Goal: Task Accomplishment & Management: Complete application form

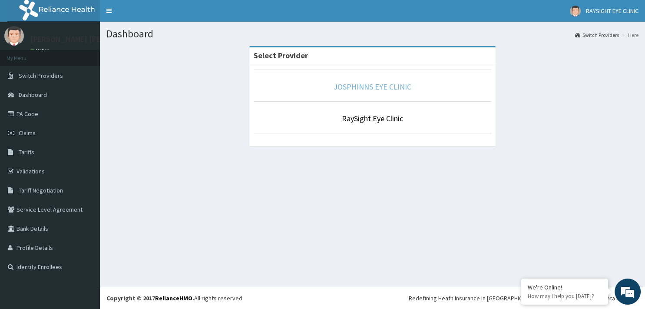
click at [356, 90] on link "JOSPHINNS EYE CLINIC" at bounding box center [373, 87] width 78 height 10
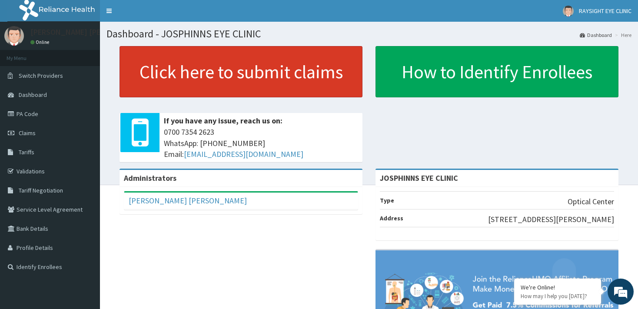
click at [186, 74] on link "Click here to submit claims" at bounding box center [240, 71] width 243 height 51
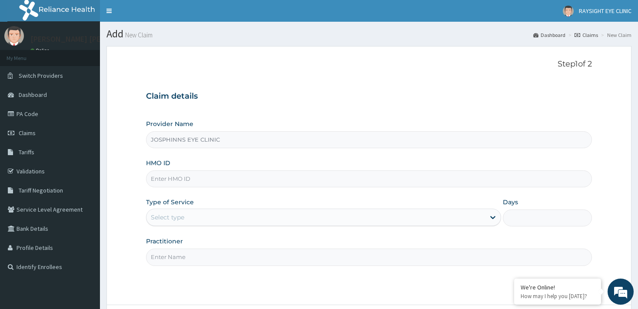
type input "JOSPHINNS EYE CLINIC"
click at [198, 181] on input "HMO ID" at bounding box center [368, 178] width 445 height 17
type input "PLI/10052/A"
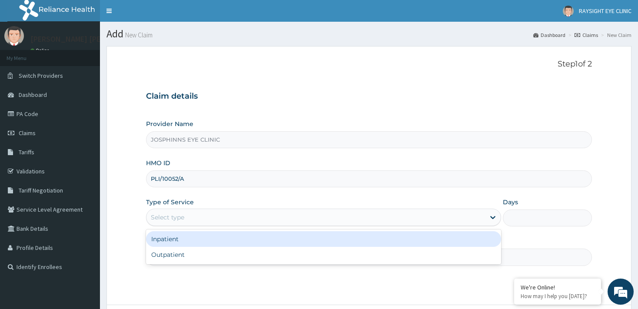
click at [206, 218] on div "Select type" at bounding box center [315, 217] width 338 height 14
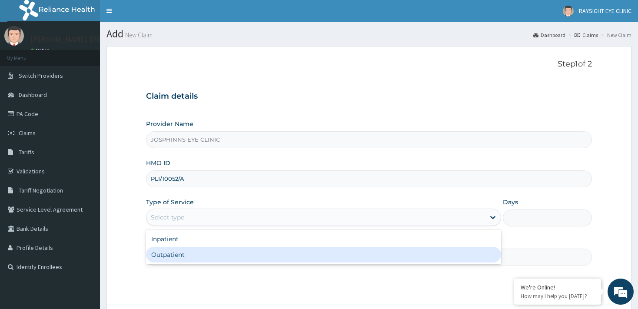
click at [199, 252] on div "Outpatient" at bounding box center [323, 255] width 355 height 16
type input "1"
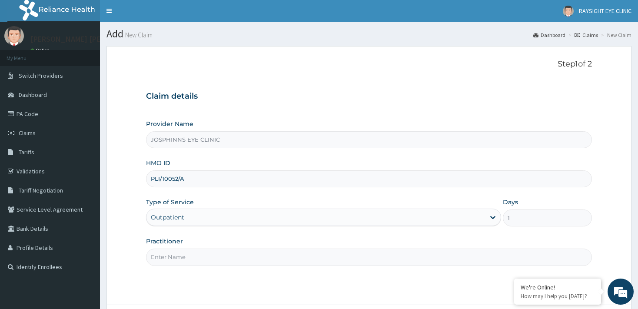
click at [199, 255] on input "Practitioner" at bounding box center [368, 256] width 445 height 17
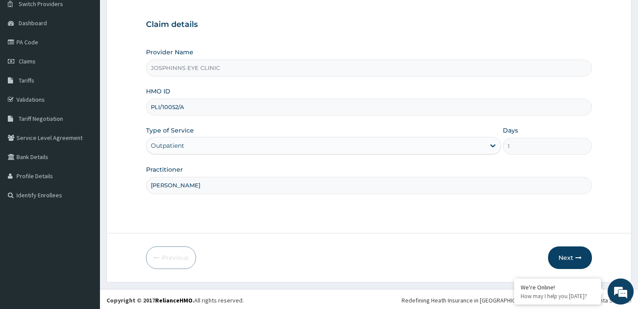
scroll to position [73, 0]
type input "DR PHILIPS"
click at [562, 257] on button "Next" at bounding box center [570, 256] width 44 height 23
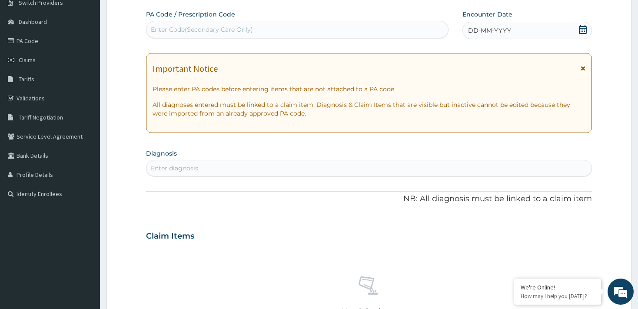
click at [369, 32] on div "Enter Code(Secondary Care Only)" at bounding box center [296, 30] width 301 height 14
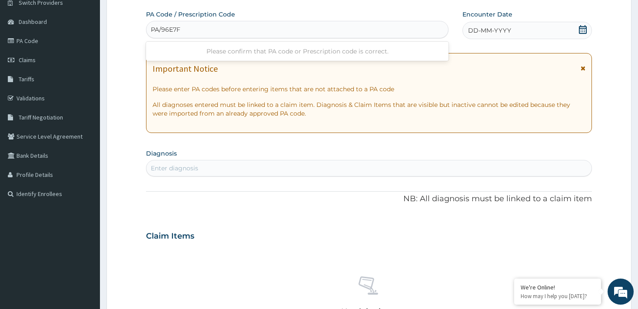
type input "PA/96E7F3"
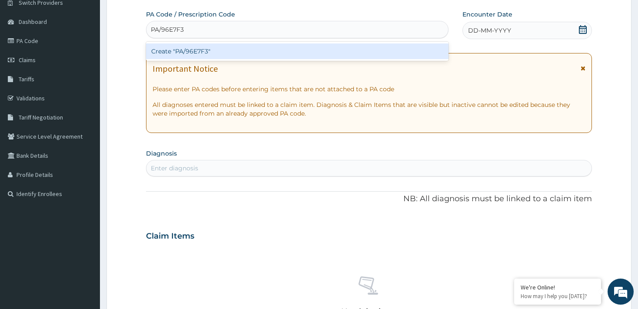
click at [364, 55] on div "Create "PA/96E7F3"" at bounding box center [297, 51] width 302 height 16
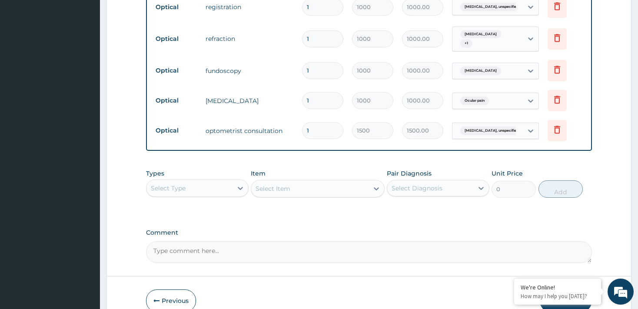
scroll to position [405, 0]
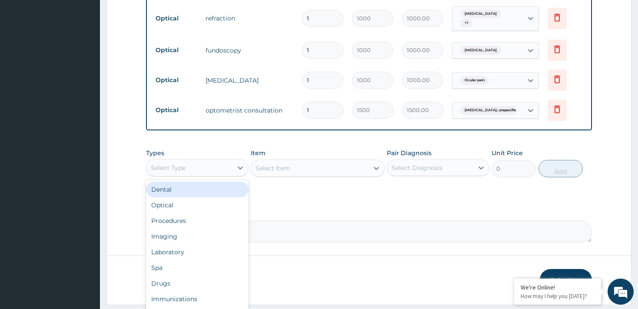
click at [225, 172] on div "Select Type" at bounding box center [189, 168] width 86 height 14
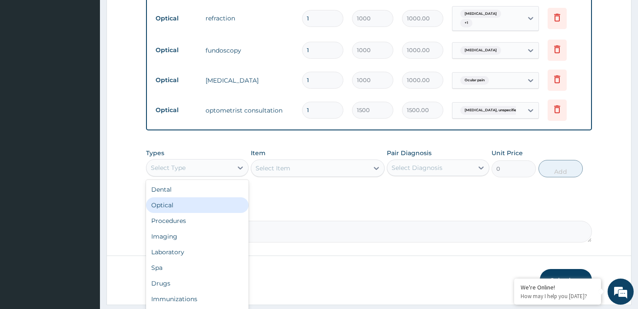
click at [206, 199] on div "Optical" at bounding box center [197, 205] width 103 height 16
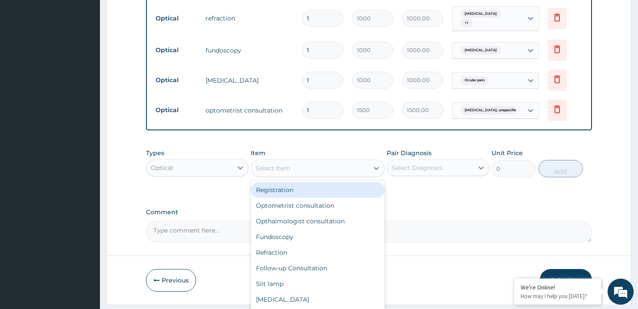
click at [315, 168] on div "Select Item" at bounding box center [309, 168] width 117 height 14
type input "LE"
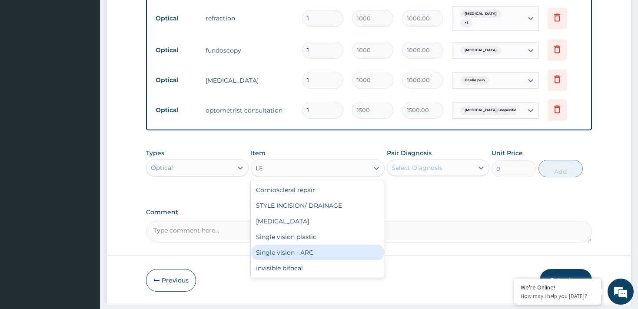
click at [341, 251] on div "Single vision - ARC" at bounding box center [318, 253] width 134 height 16
type input "4000"
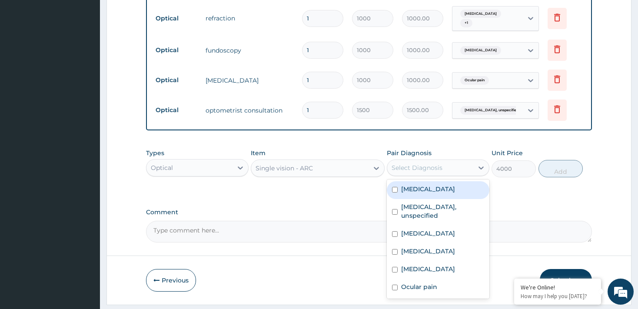
click at [443, 168] on div "Select Diagnosis" at bounding box center [430, 168] width 86 height 14
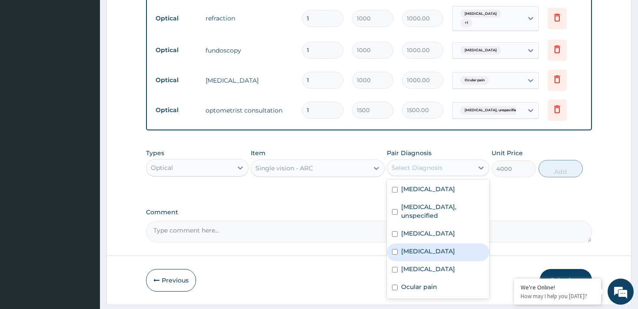
click at [395, 250] on input "checkbox" at bounding box center [395, 252] width 6 height 6
checkbox input "true"
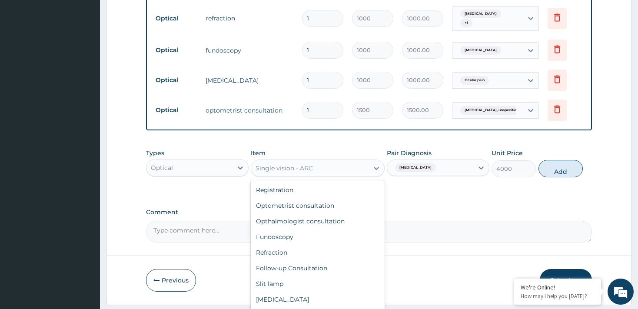
scroll to position [283, 0]
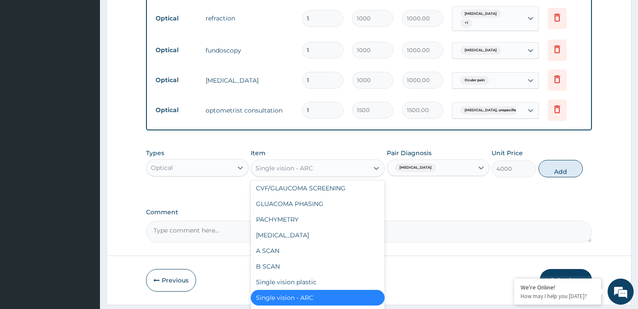
click at [348, 168] on div "Single vision - ARC" at bounding box center [309, 168] width 117 height 14
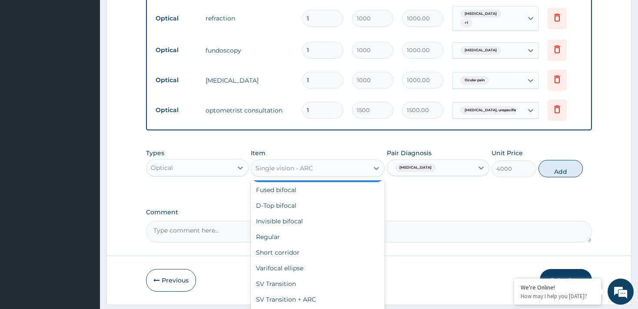
scroll to position [422, 0]
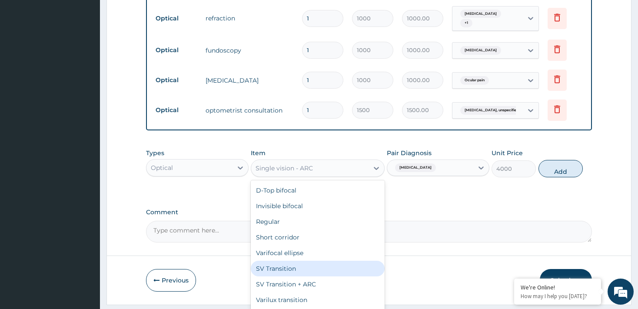
click at [321, 268] on div "SV Transition" at bounding box center [318, 269] width 134 height 16
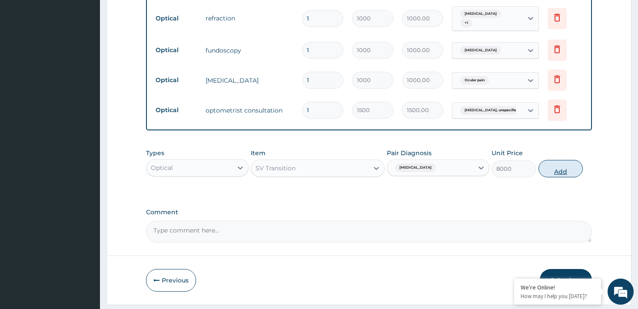
click at [554, 169] on button "Add" at bounding box center [560, 168] width 45 height 17
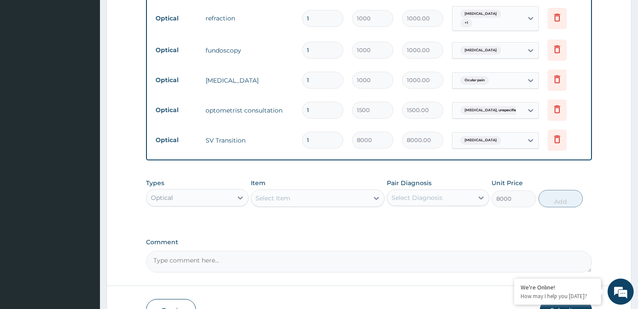
type input "0"
type input "0.00"
type input "2"
type input "16000.00"
type input "2"
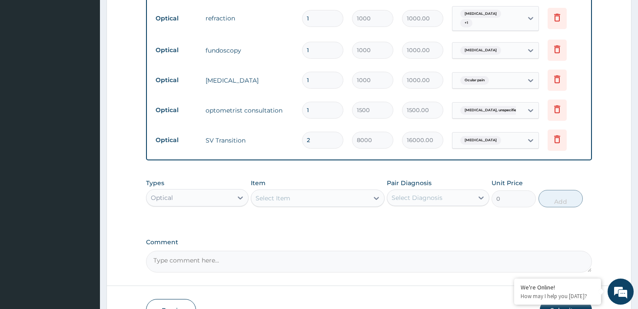
click at [228, 198] on div "Optical" at bounding box center [189, 198] width 86 height 14
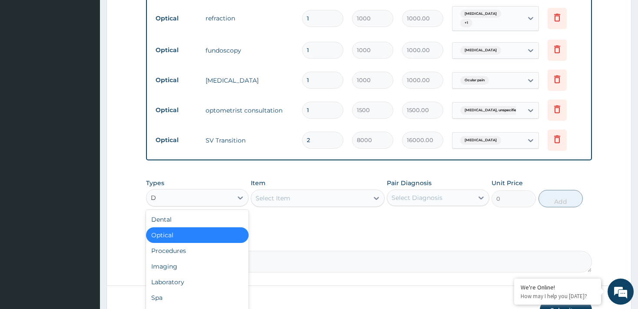
type input "DR"
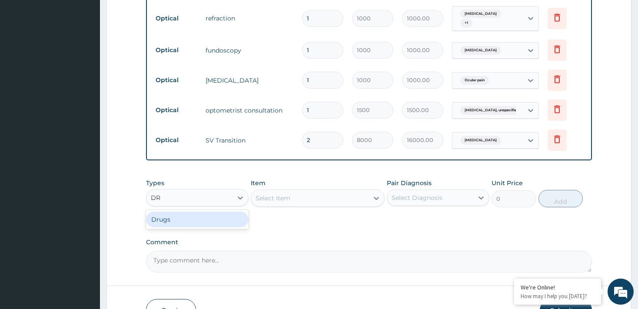
click at [234, 218] on div "Drugs" at bounding box center [197, 220] width 103 height 16
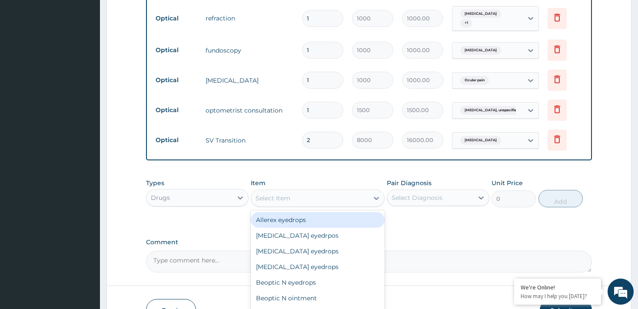
click at [309, 199] on div "Select Item" at bounding box center [309, 198] width 117 height 14
type input "CI"
click at [317, 215] on div "Ciloxan eyedrops" at bounding box center [318, 220] width 134 height 16
type input "1450"
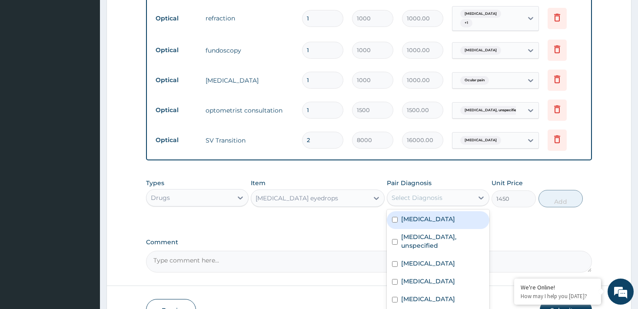
click at [428, 199] on div "Select Diagnosis" at bounding box center [416, 197] width 51 height 9
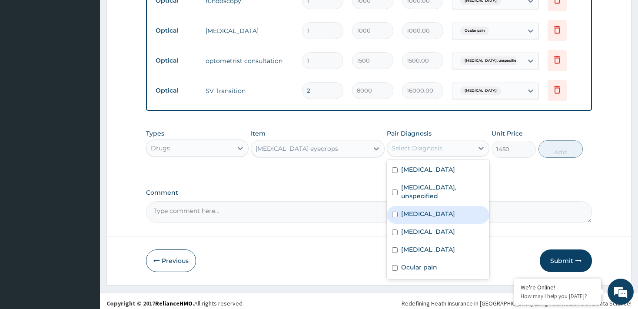
scroll to position [457, 0]
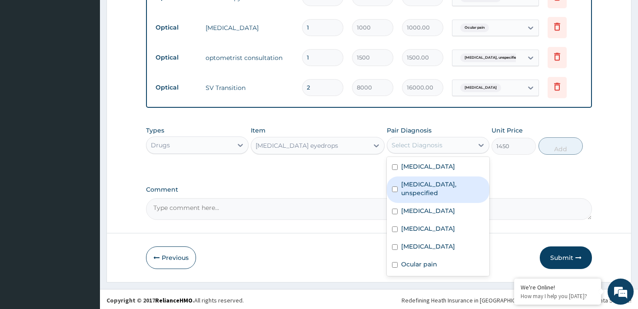
click at [395, 187] on input "checkbox" at bounding box center [395, 189] width 6 height 6
checkbox input "true"
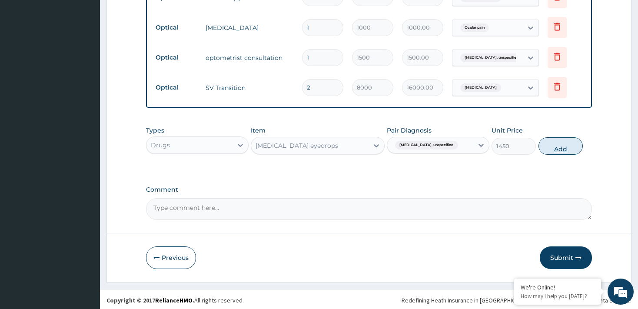
click at [553, 143] on button "Add" at bounding box center [560, 145] width 45 height 17
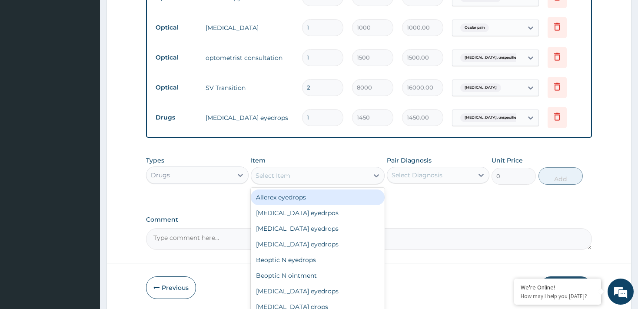
click at [293, 175] on div "Select Item" at bounding box center [309, 176] width 117 height 14
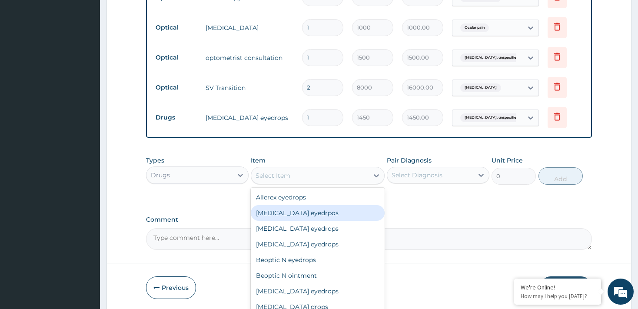
click at [281, 209] on div "Alomide eyedrpos" at bounding box center [318, 213] width 134 height 16
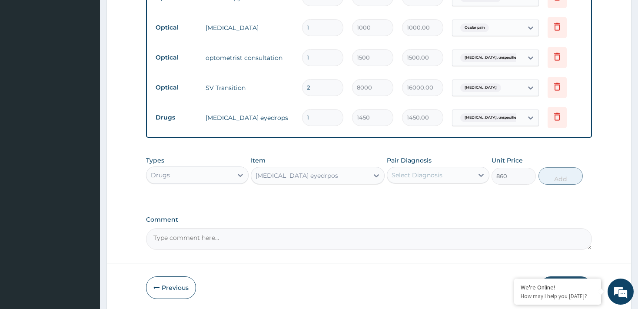
click at [317, 178] on div "Alomide eyedrpos" at bounding box center [309, 176] width 117 height 14
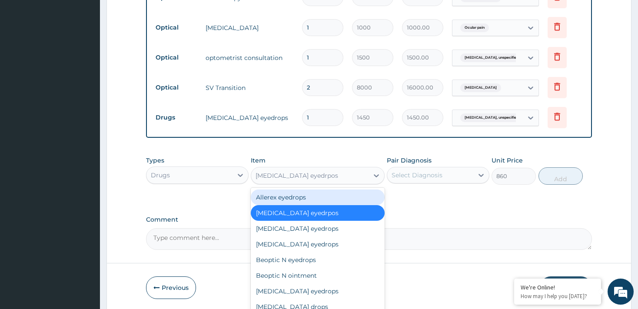
click at [293, 202] on div "Allerex eyedrops" at bounding box center [318, 197] width 134 height 16
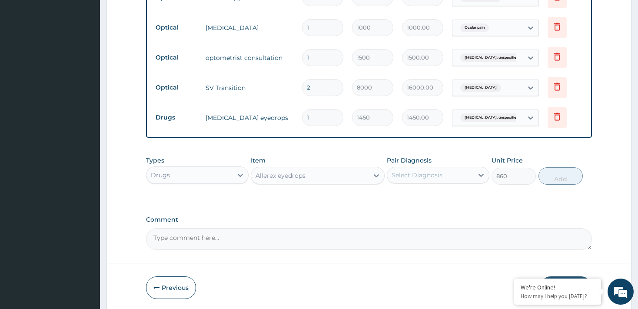
type input "1670"
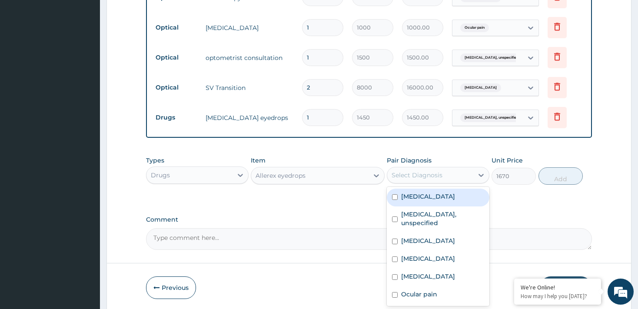
click at [414, 175] on div "Select Diagnosis" at bounding box center [416, 175] width 51 height 9
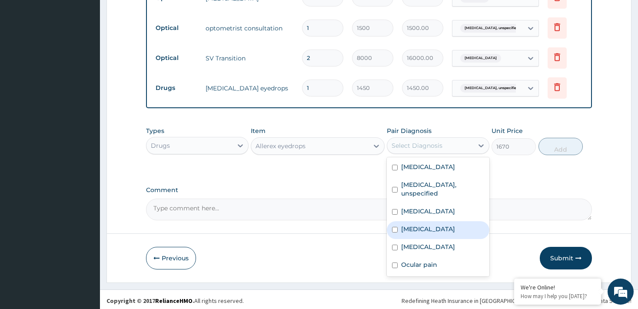
scroll to position [487, 0]
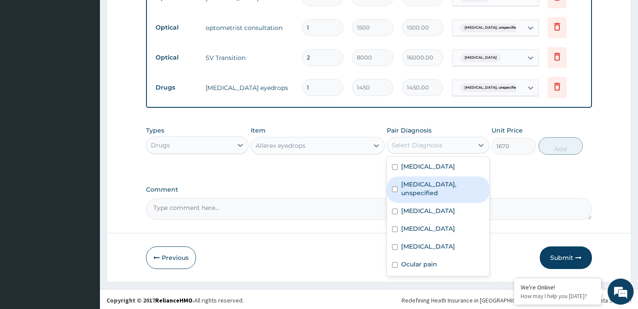
click at [395, 187] on input "checkbox" at bounding box center [395, 189] width 6 height 6
checkbox input "true"
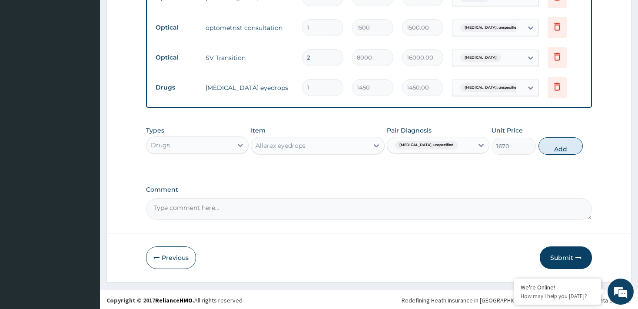
click at [561, 145] on button "Add" at bounding box center [560, 145] width 45 height 17
type input "0"
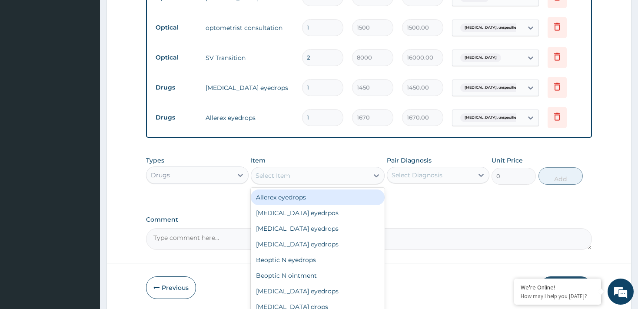
click at [331, 176] on div "Select Item" at bounding box center [309, 176] width 117 height 14
type input "N"
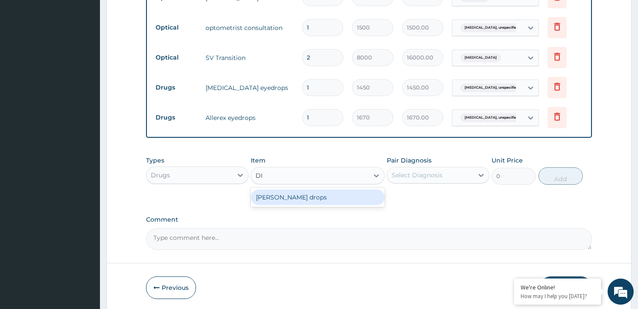
type input "D"
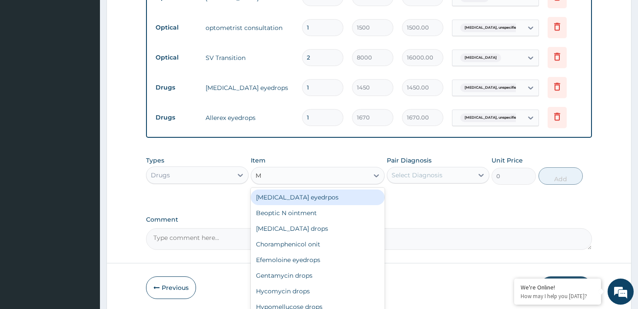
type input "MA"
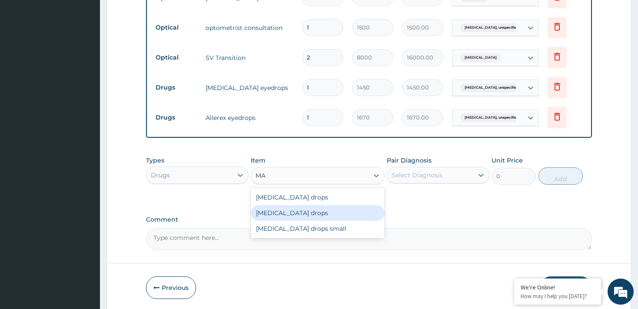
click at [307, 211] on div "Maxitrol drops" at bounding box center [318, 213] width 134 height 16
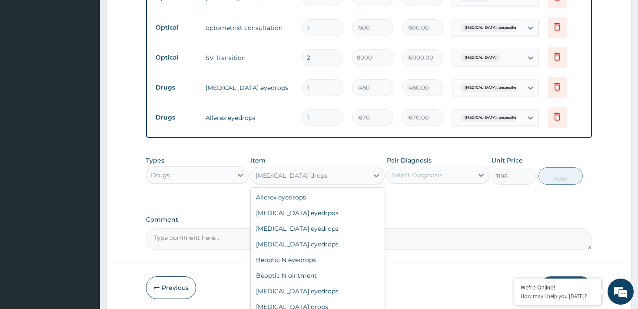
scroll to position [221, 0]
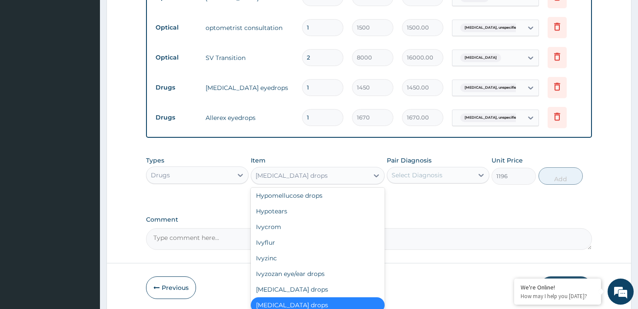
click at [328, 176] on div "Maxitrol drops" at bounding box center [309, 176] width 117 height 14
click at [284, 288] on div "Maxidex drops" at bounding box center [318, 289] width 134 height 16
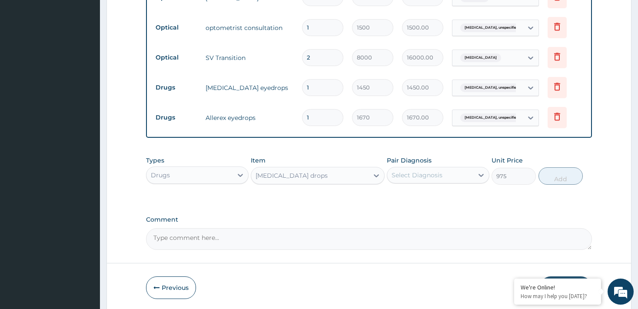
click at [321, 172] on div "Maxidex drops" at bounding box center [309, 176] width 117 height 14
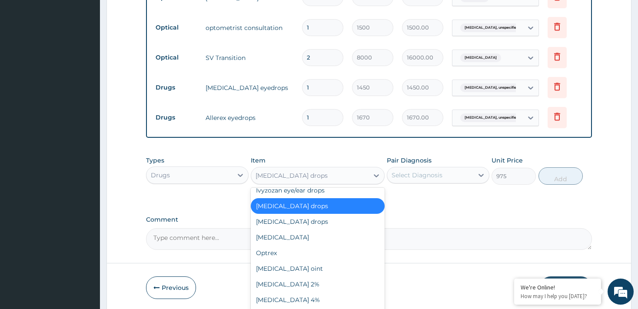
scroll to position [322, 0]
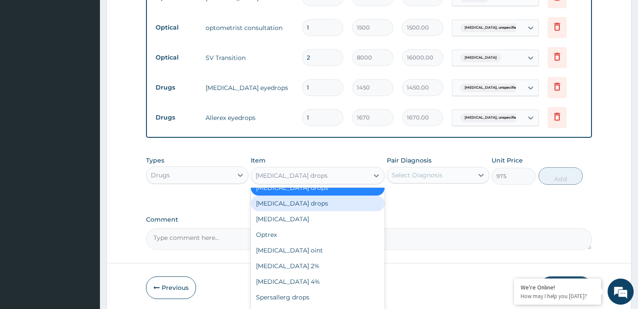
click at [311, 196] on div "Maxitrol drops" at bounding box center [318, 203] width 134 height 16
type input "1196"
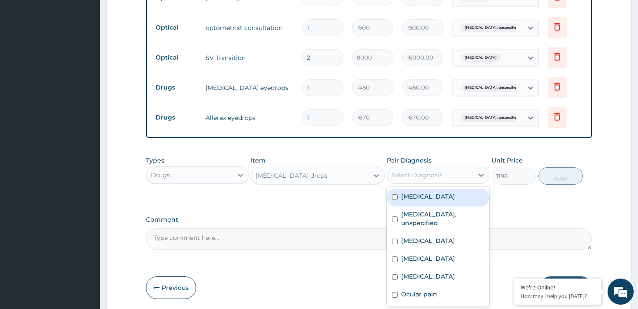
click at [442, 176] on div "Select Diagnosis" at bounding box center [430, 175] width 86 height 14
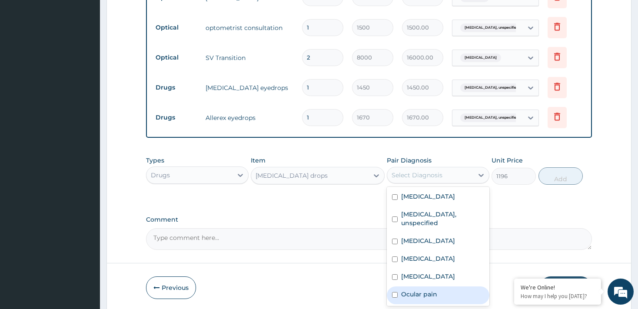
click at [396, 293] on input "checkbox" at bounding box center [395, 295] width 6 height 6
checkbox input "true"
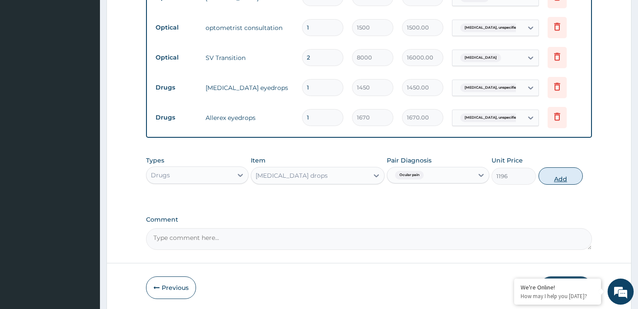
click at [570, 175] on button "Add" at bounding box center [560, 175] width 45 height 17
type input "0"
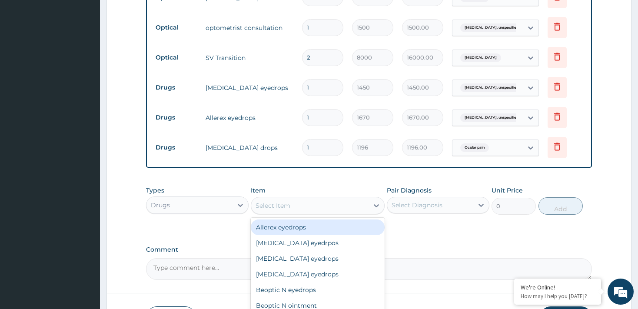
click at [308, 205] on div "Select Item" at bounding box center [309, 206] width 117 height 14
type input "EF"
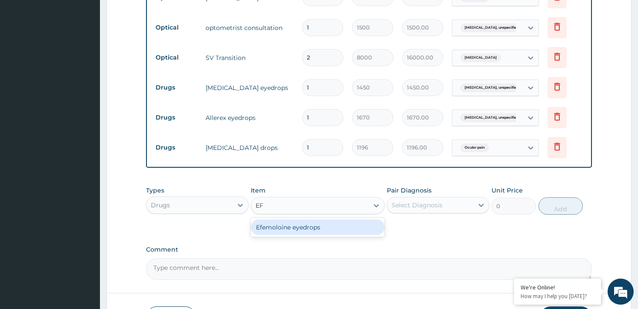
click at [312, 225] on div "Efemoloine eyedrops" at bounding box center [318, 227] width 134 height 16
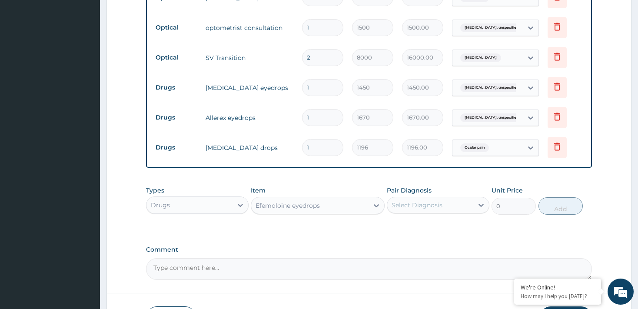
type input "1000"
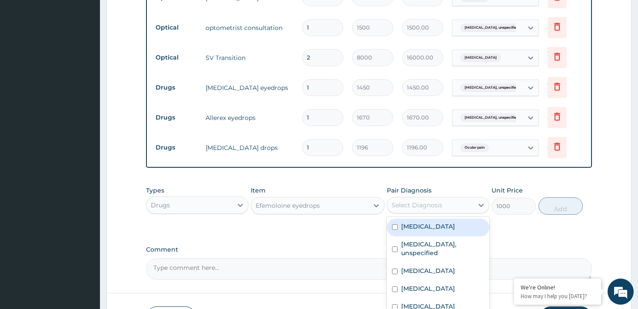
click at [426, 201] on div "Select Diagnosis" at bounding box center [416, 205] width 51 height 9
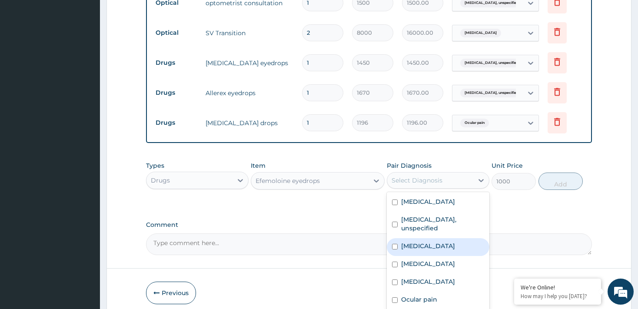
scroll to position [533, 0]
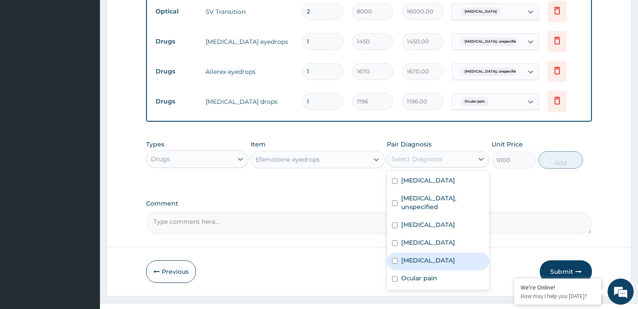
click at [396, 258] on input "checkbox" at bounding box center [395, 261] width 6 height 6
checkbox input "true"
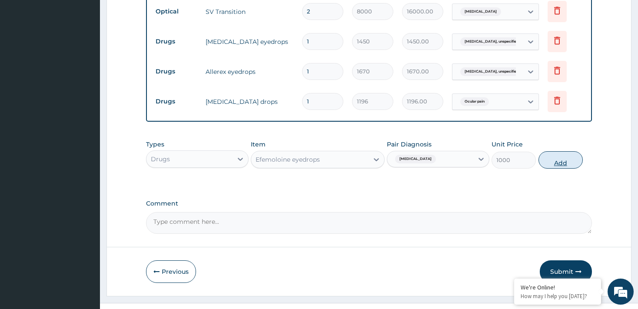
click at [560, 156] on button "Add" at bounding box center [560, 159] width 45 height 17
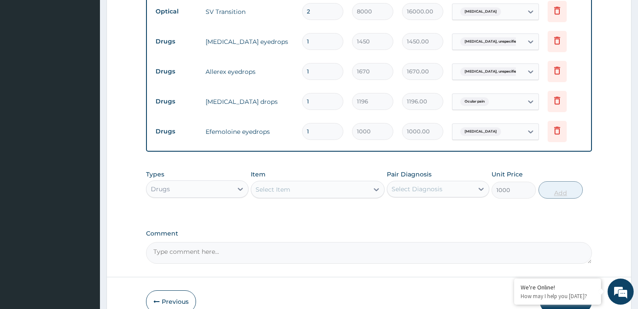
type input "0"
click at [350, 191] on div "Select Item" at bounding box center [309, 189] width 117 height 14
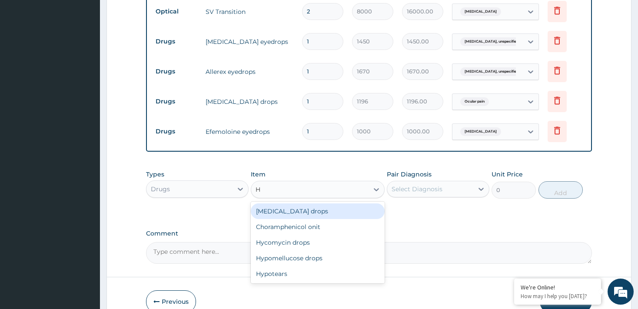
type input "HY"
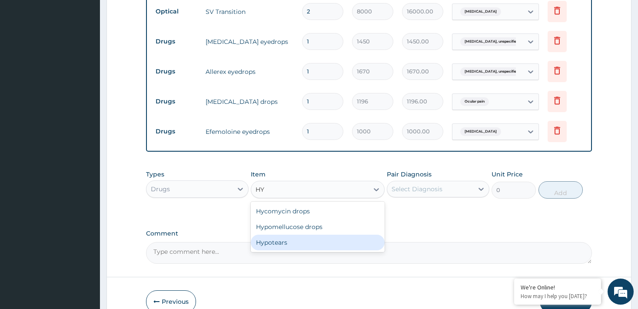
click at [348, 239] on div "Hypotears" at bounding box center [318, 243] width 134 height 16
type input "1200"
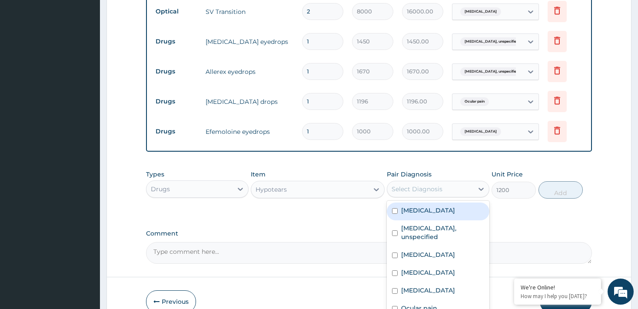
click at [462, 190] on div "Select Diagnosis" at bounding box center [430, 189] width 86 height 14
click at [396, 209] on input "checkbox" at bounding box center [395, 211] width 6 height 6
checkbox input "true"
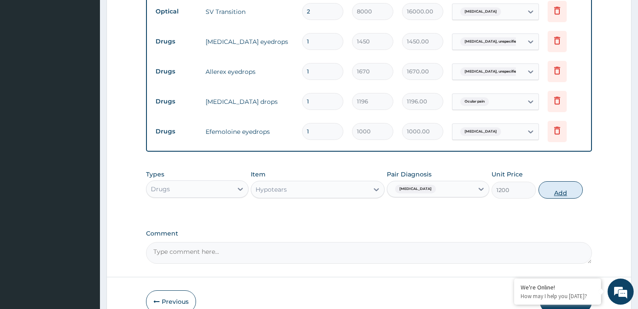
click at [568, 187] on button "Add" at bounding box center [560, 189] width 45 height 17
type input "0"
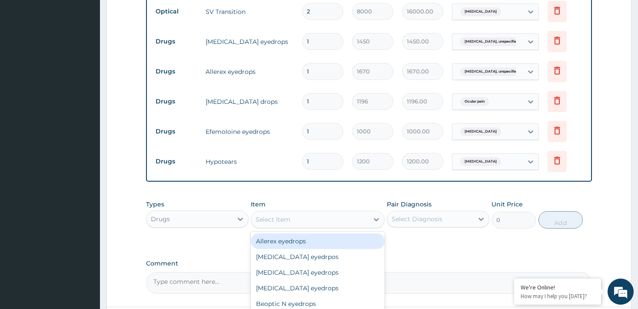
click at [348, 222] on div "Select Item" at bounding box center [309, 219] width 117 height 14
type input "TOB"
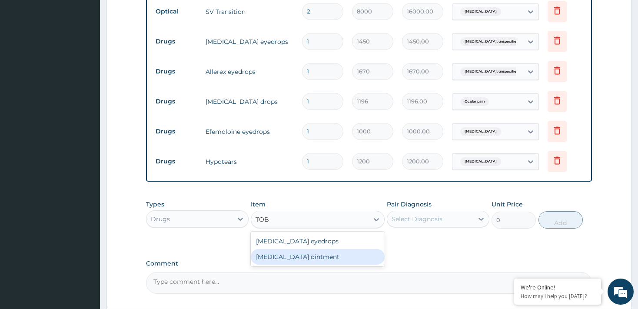
click at [336, 249] on div "Tobrex ointment" at bounding box center [318, 257] width 134 height 16
type input "1269"
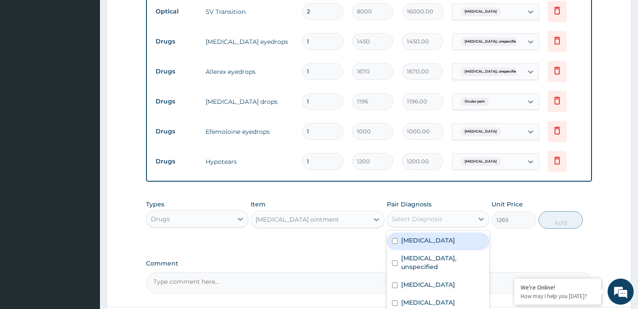
click at [410, 220] on div "Select Diagnosis" at bounding box center [416, 219] width 51 height 9
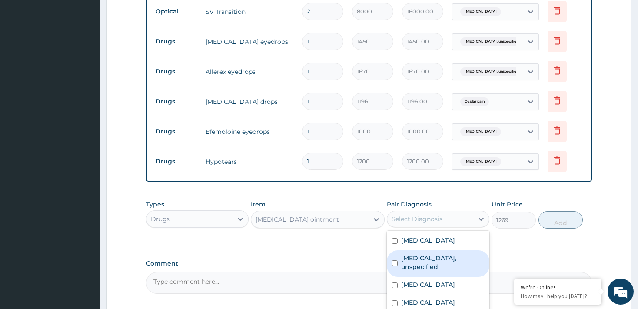
click at [397, 260] on input "checkbox" at bounding box center [395, 263] width 6 height 6
checkbox input "true"
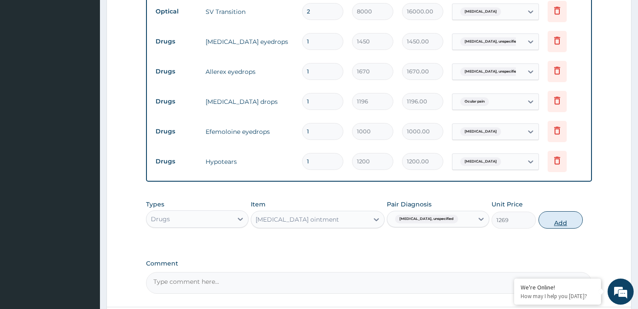
click at [566, 215] on button "Add" at bounding box center [560, 219] width 45 height 17
type input "0"
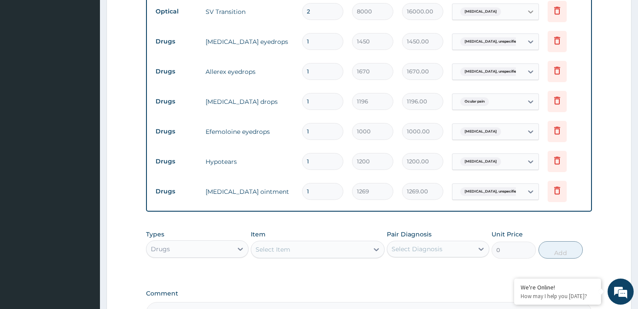
click at [533, 12] on icon at bounding box center [530, 11] width 9 height 9
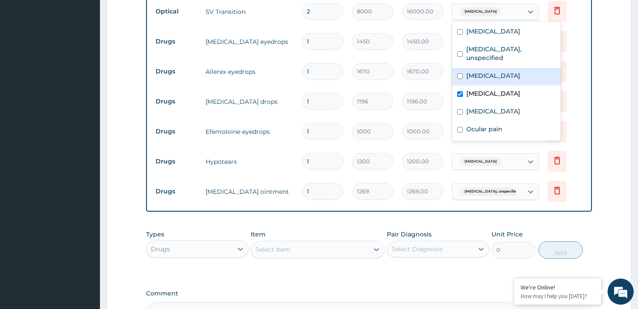
click at [460, 73] on input "checkbox" at bounding box center [460, 76] width 6 height 6
checkbox input "true"
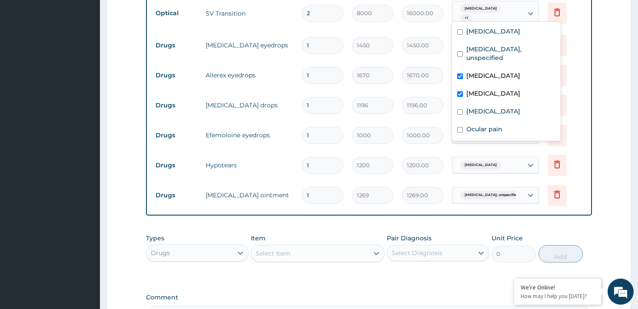
click at [583, 83] on td "Delete" at bounding box center [564, 75] width 43 height 30
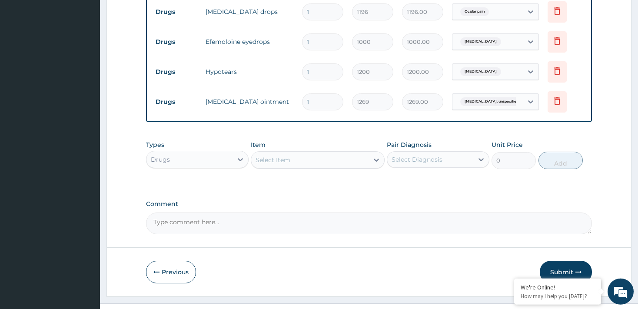
scroll to position [637, 0]
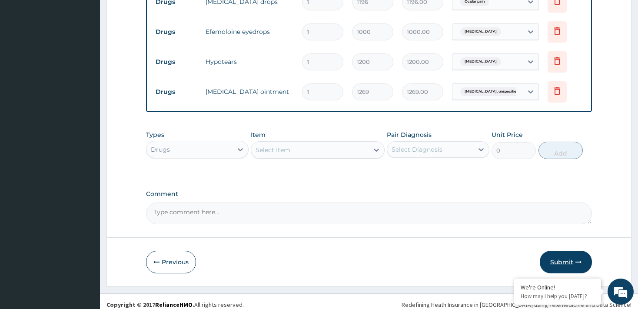
click at [565, 254] on button "Submit" at bounding box center [566, 262] width 52 height 23
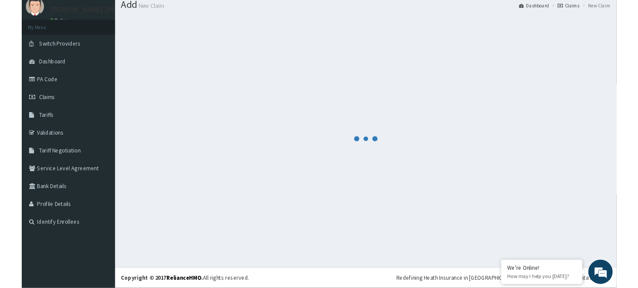
scroll to position [28, 0]
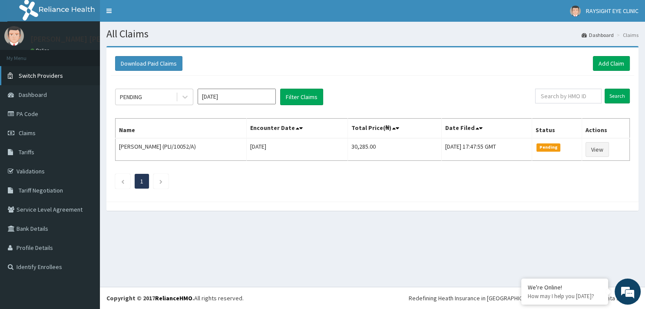
click at [59, 74] on span "Switch Providers" at bounding box center [41, 76] width 44 height 8
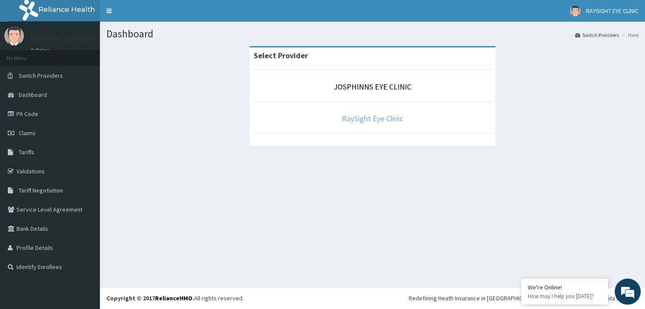
click at [352, 115] on link "RaySight Eye Clinic" at bounding box center [372, 118] width 61 height 10
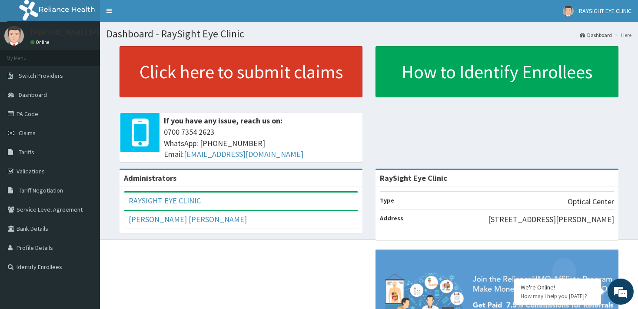
click at [318, 74] on link "Click here to submit claims" at bounding box center [240, 71] width 243 height 51
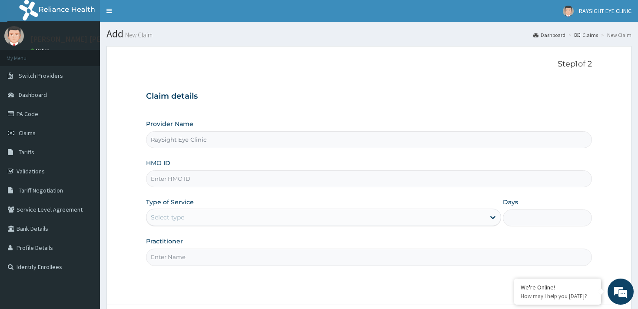
click at [204, 176] on input "HMO ID" at bounding box center [368, 178] width 445 height 17
type input "EWS/10036/B"
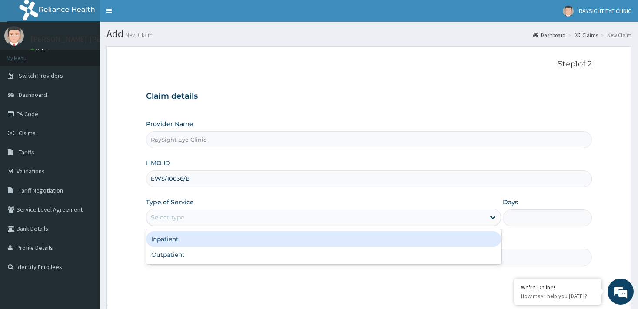
click at [188, 214] on div "Select type" at bounding box center [315, 217] width 338 height 14
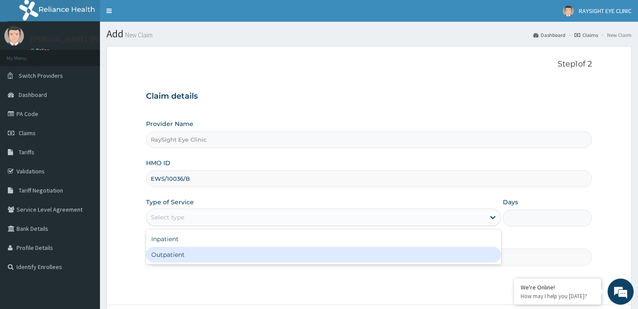
click at [180, 252] on div "Outpatient" at bounding box center [323, 255] width 355 height 16
type input "1"
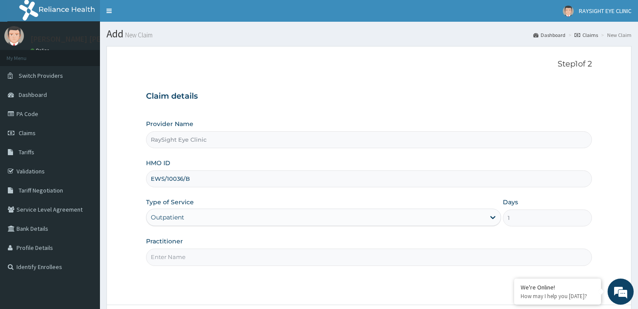
click at [190, 255] on input "Practitioner" at bounding box center [368, 256] width 445 height 17
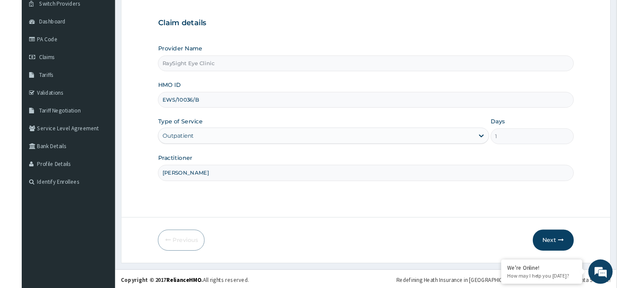
scroll to position [73, 0]
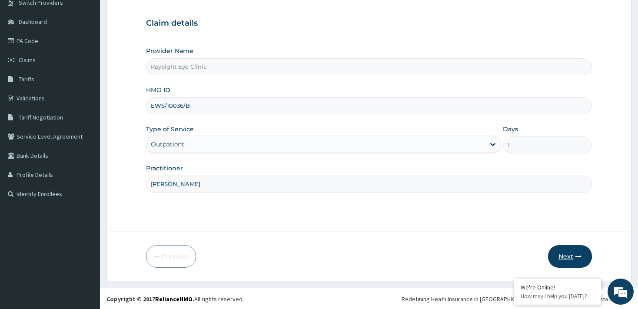
type input "DR PHILIPS"
click at [567, 258] on button "Next" at bounding box center [570, 256] width 44 height 23
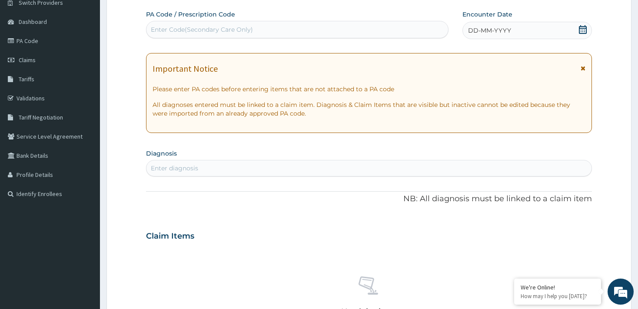
click at [394, 34] on div "Enter Code(Secondary Care Only)" at bounding box center [296, 30] width 301 height 14
type input "PA/D1D4AB"
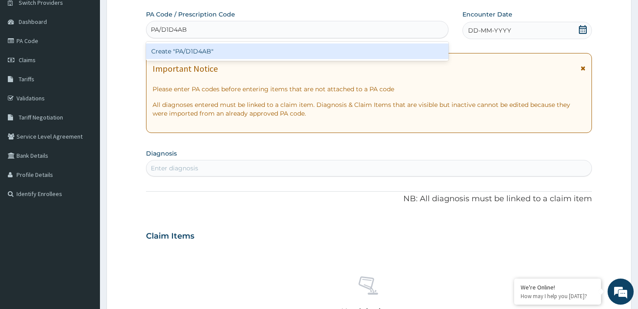
click at [394, 55] on div "Create "PA/D1D4AB"" at bounding box center [297, 51] width 302 height 16
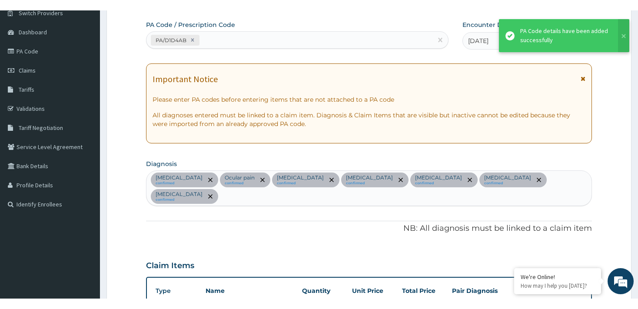
scroll to position [366, 0]
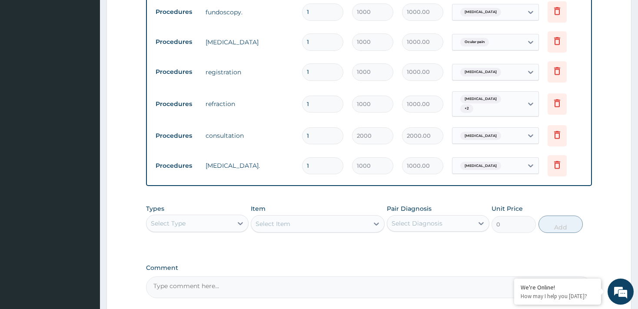
click at [225, 216] on div "Select Type" at bounding box center [189, 223] width 86 height 14
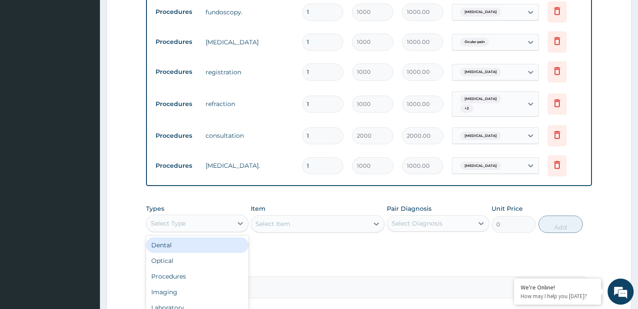
type input "P"
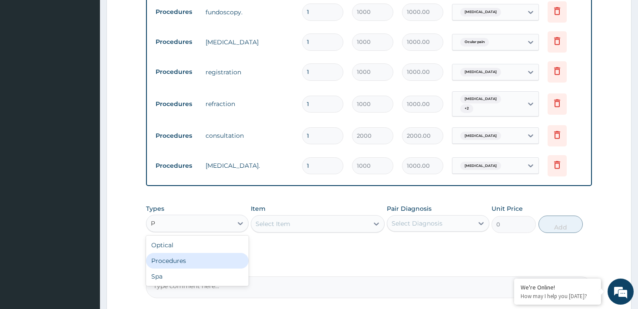
click at [220, 253] on div "Procedures" at bounding box center [197, 261] width 103 height 16
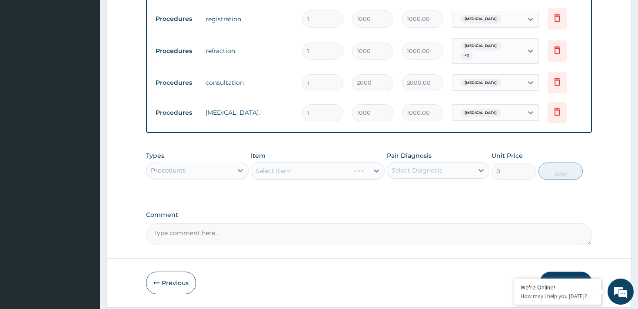
scroll to position [424, 0]
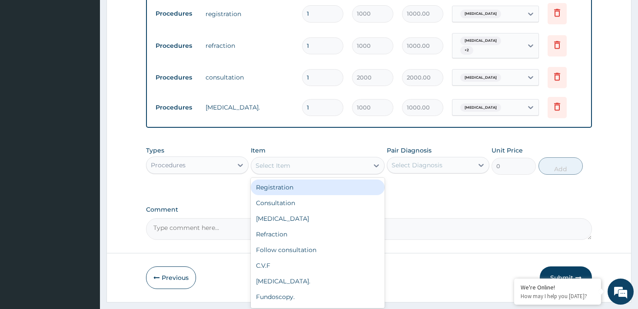
click at [345, 159] on div "Select Item" at bounding box center [309, 166] width 117 height 14
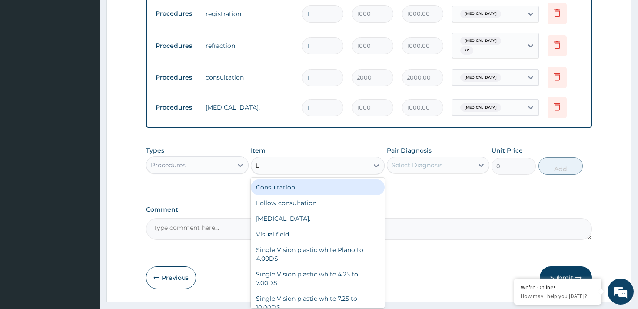
type input "LE"
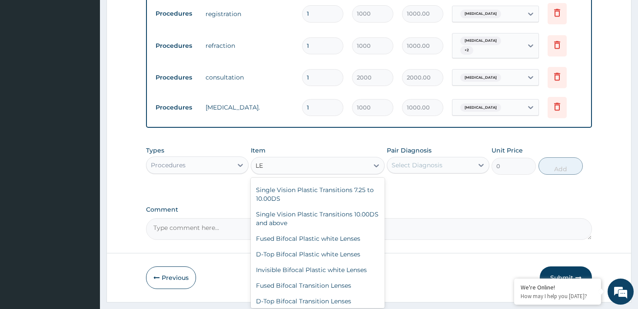
scroll to position [153, 0]
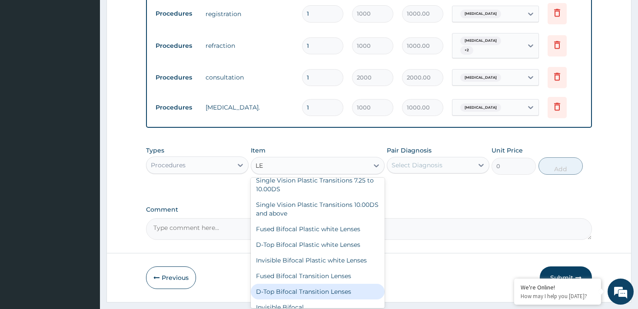
click at [360, 284] on div "D-Top Bifocal Transition Lenses" at bounding box center [318, 292] width 134 height 16
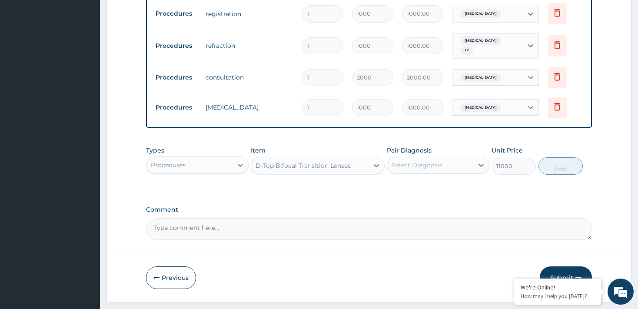
type input "11000"
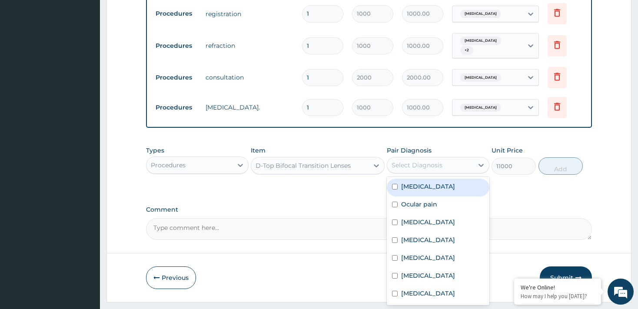
click at [439, 161] on div "Select Diagnosis" at bounding box center [416, 165] width 51 height 9
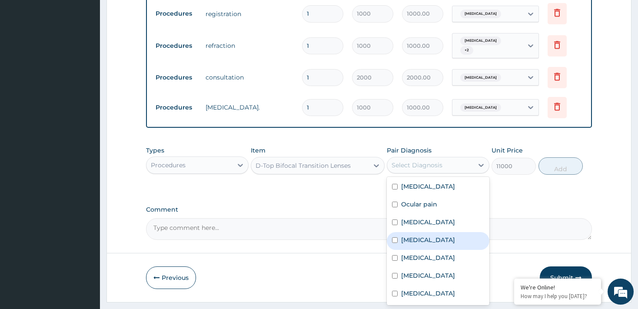
click at [393, 237] on input "checkbox" at bounding box center [395, 240] width 6 height 6
checkbox input "true"
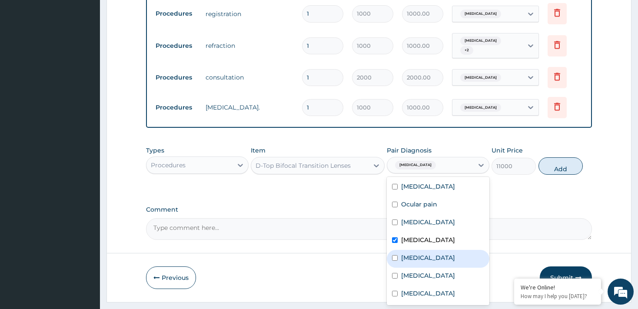
click at [393, 255] on input "checkbox" at bounding box center [395, 258] width 6 height 6
checkbox input "true"
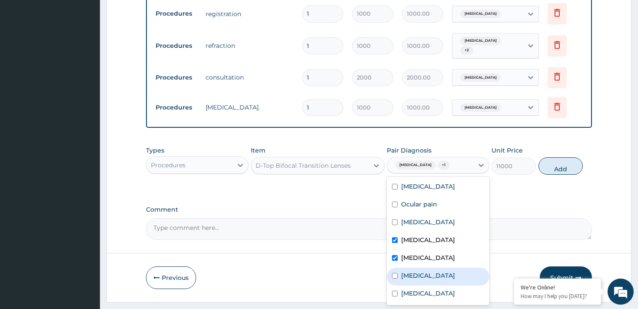
click at [397, 273] on input "checkbox" at bounding box center [395, 276] width 6 height 6
checkbox input "true"
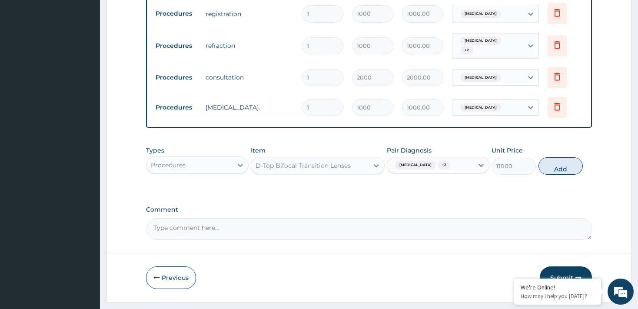
click at [564, 157] on button "Add" at bounding box center [560, 165] width 45 height 17
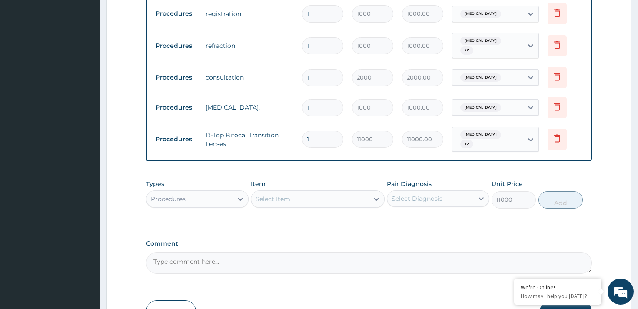
type input "0"
type input "0.00"
type input "3"
type input "33000.00"
type input "3"
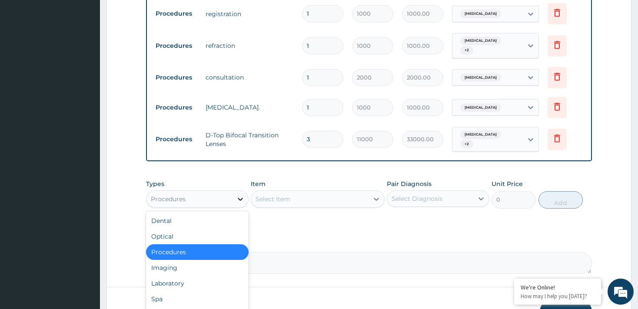
click at [242, 198] on icon at bounding box center [240, 199] width 5 height 3
click at [208, 307] on div "Drugs" at bounding box center [197, 315] width 103 height 16
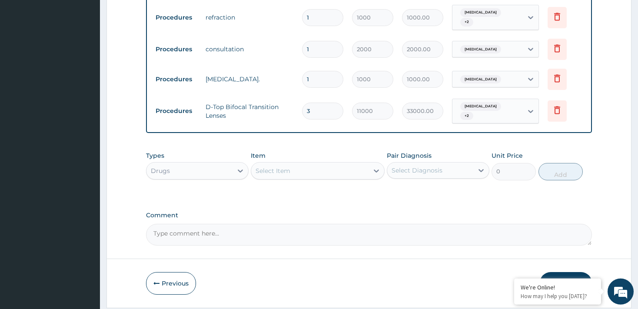
scroll to position [454, 0]
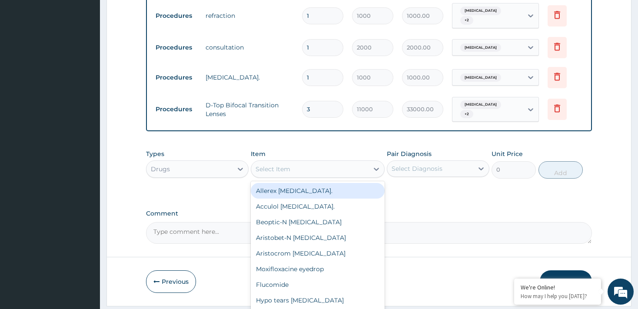
click at [342, 162] on div "Select Item" at bounding box center [309, 169] width 117 height 14
click at [334, 183] on div "Allerex [MEDICAL_DATA]." at bounding box center [318, 191] width 134 height 16
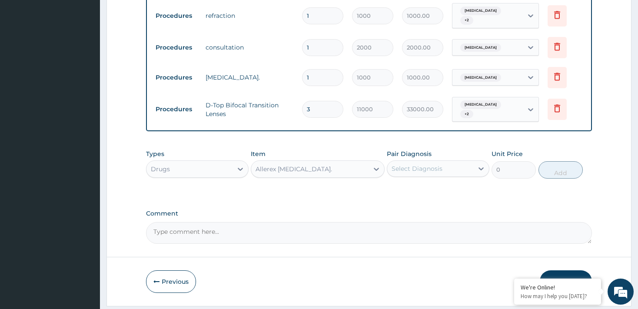
type input "2000"
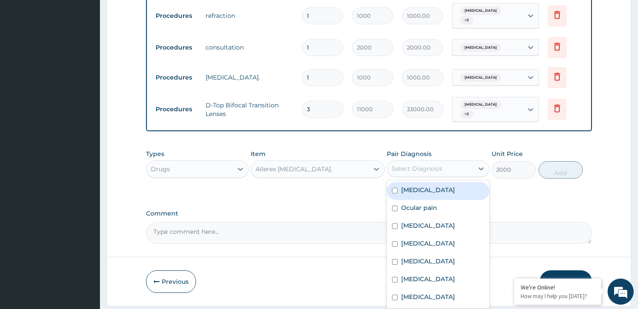
click at [426, 164] on div "Select Diagnosis" at bounding box center [416, 168] width 51 height 9
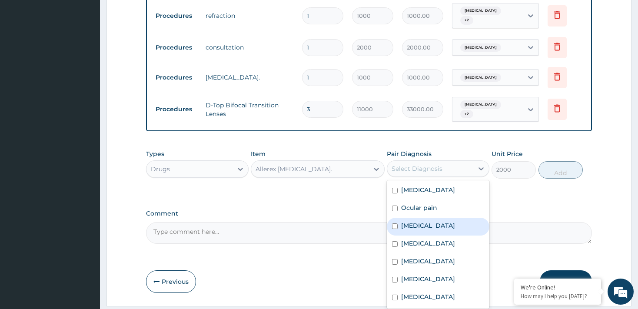
click at [393, 223] on input "checkbox" at bounding box center [395, 226] width 6 height 6
checkbox input "true"
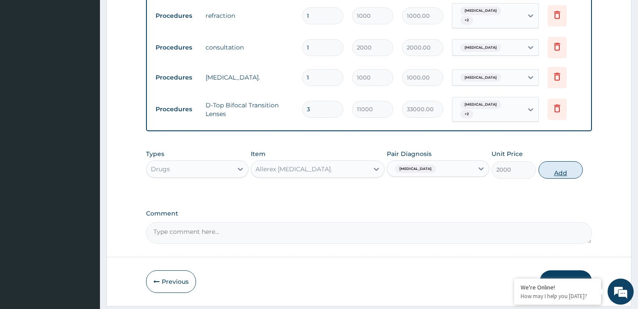
click at [559, 161] on button "Add" at bounding box center [560, 169] width 45 height 17
type input "0"
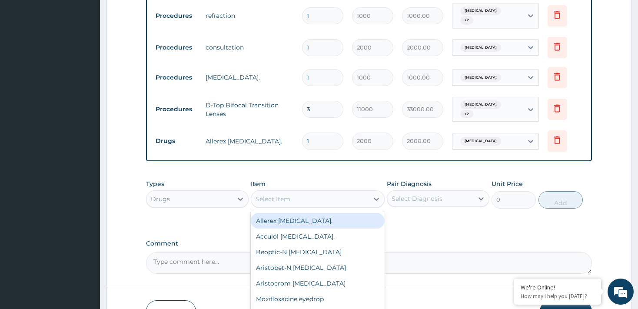
click at [354, 192] on div "Select Item" at bounding box center [309, 199] width 117 height 14
type input "CI"
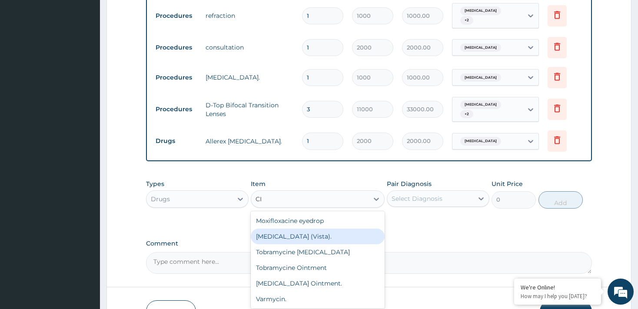
click at [325, 228] on div "[MEDICAL_DATA] (Vista)." at bounding box center [318, 236] width 134 height 16
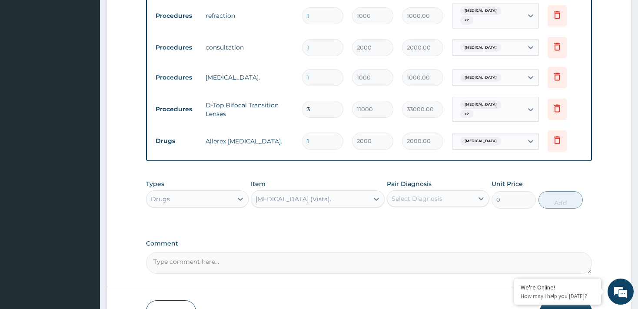
type input "1500"
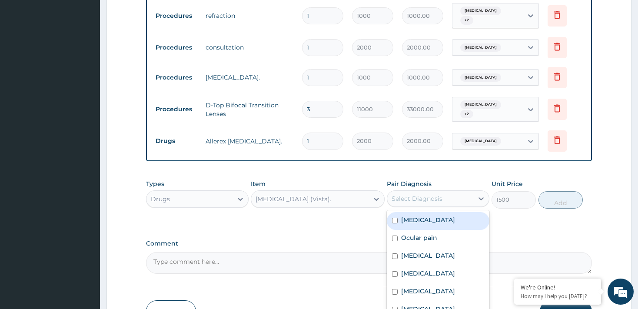
click at [425, 194] on div "Select Diagnosis" at bounding box center [416, 198] width 51 height 9
checkbox input "true"
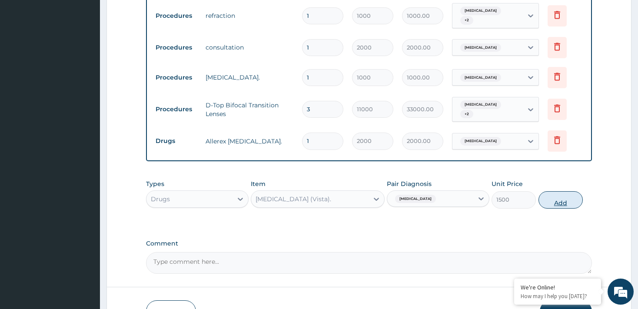
click at [557, 191] on button "Add" at bounding box center [560, 199] width 45 height 17
type input "0"
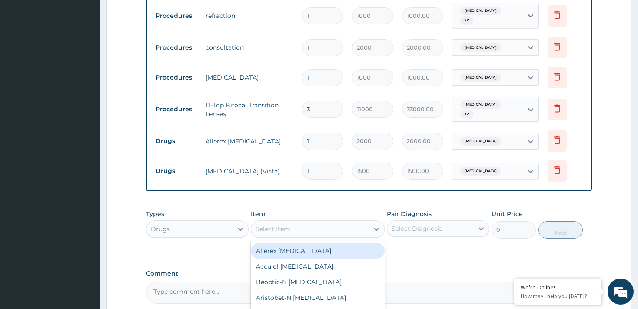
click at [327, 222] on div "Select Item" at bounding box center [309, 229] width 117 height 14
type input "NEP"
click at [301, 243] on div "[MEDICAL_DATA] eyedrop" at bounding box center [318, 251] width 134 height 16
type input "3000"
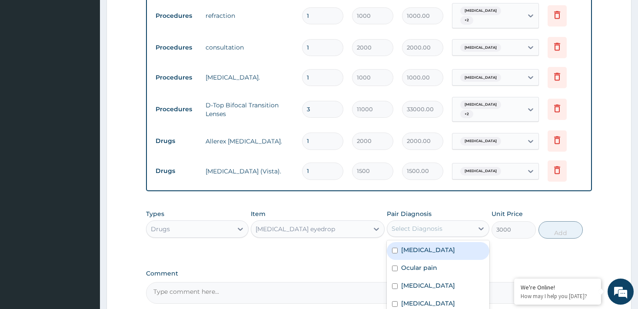
click at [407, 224] on div "Select Diagnosis" at bounding box center [416, 228] width 51 height 9
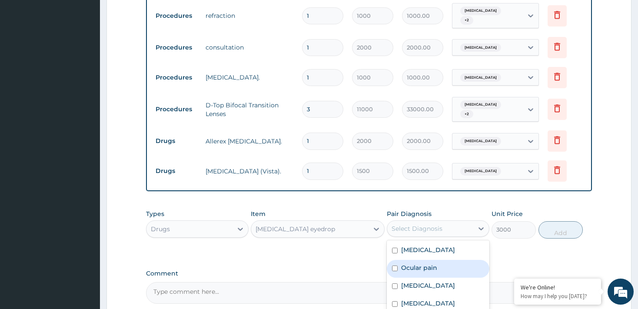
click at [394, 265] on input "checkbox" at bounding box center [395, 268] width 6 height 6
checkbox input "true"
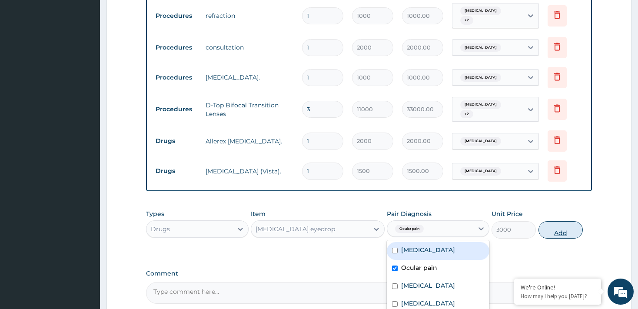
click at [564, 221] on button "Add" at bounding box center [560, 229] width 45 height 17
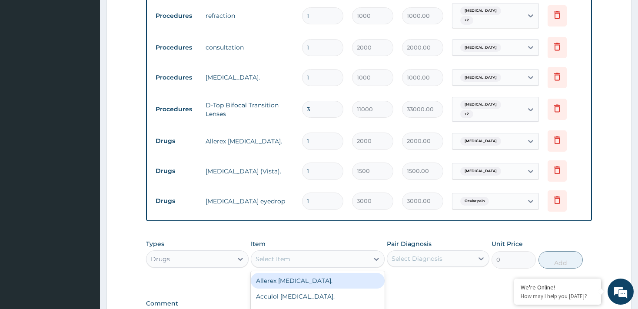
click at [367, 252] on div "Select Item" at bounding box center [309, 259] width 117 height 14
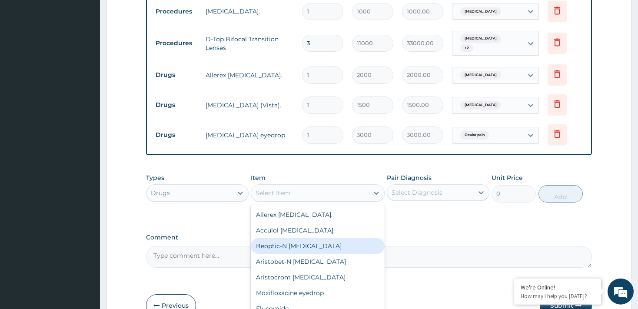
scroll to position [544, 0]
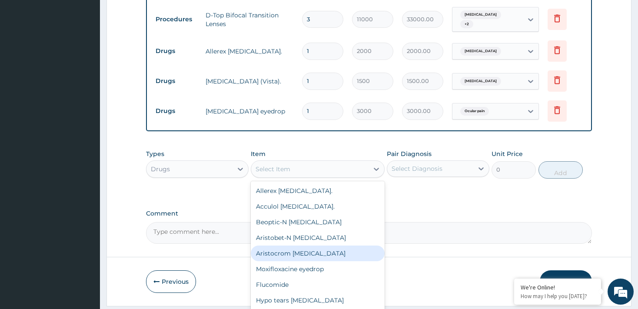
click at [334, 245] on div "Aristocrom [MEDICAL_DATA]" at bounding box center [318, 253] width 134 height 16
type input "2000"
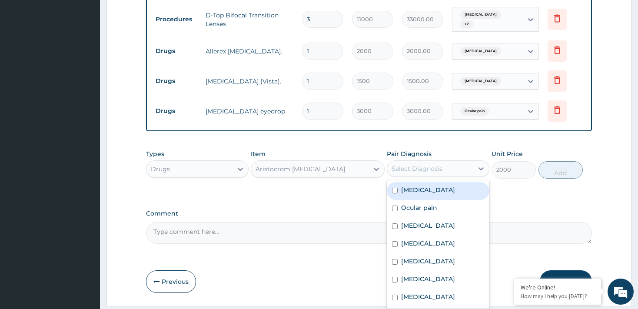
click at [447, 162] on div "Select Diagnosis" at bounding box center [430, 169] width 86 height 14
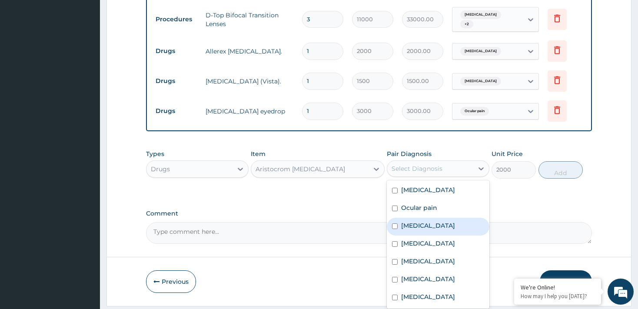
click at [395, 223] on input "checkbox" at bounding box center [395, 226] width 6 height 6
checkbox input "true"
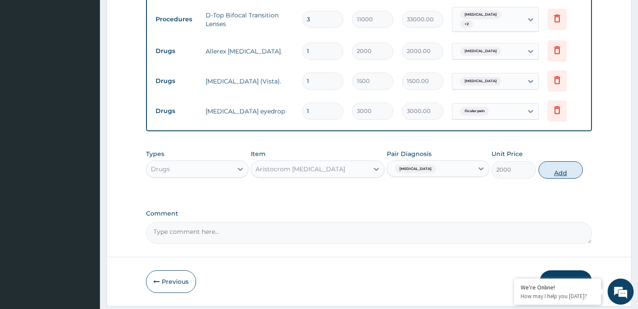
click at [566, 161] on button "Add" at bounding box center [560, 169] width 45 height 17
type input "0"
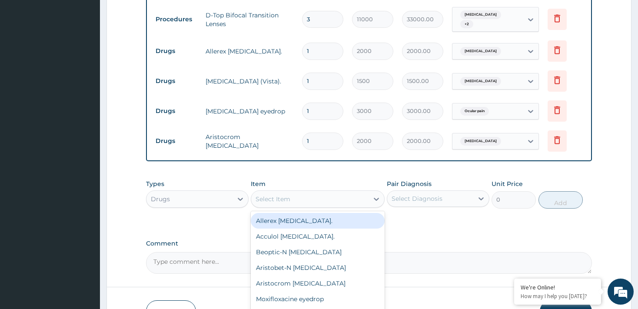
click at [348, 192] on div "Select Item" at bounding box center [309, 199] width 117 height 14
type input "G"
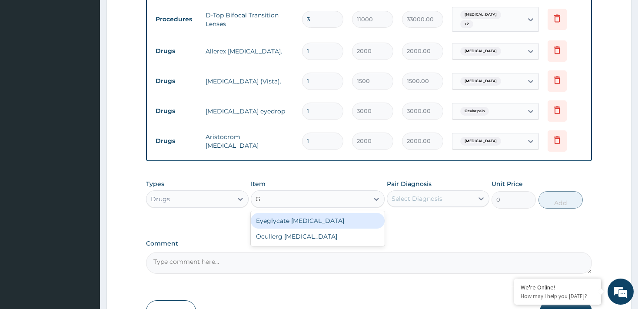
click at [332, 213] on div "Eyeglycate [MEDICAL_DATA]" at bounding box center [318, 221] width 134 height 16
type input "2000"
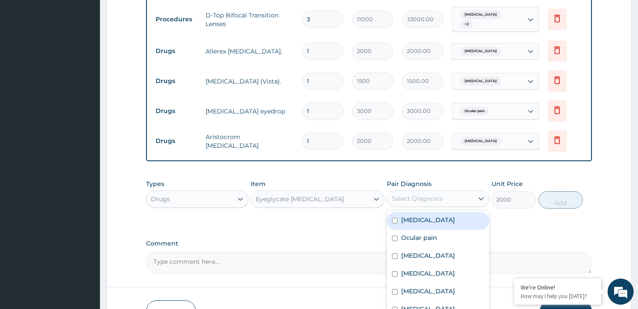
click at [425, 194] on div "Select Diagnosis" at bounding box center [416, 198] width 51 height 9
click at [395, 218] on input "checkbox" at bounding box center [395, 221] width 6 height 6
checkbox input "true"
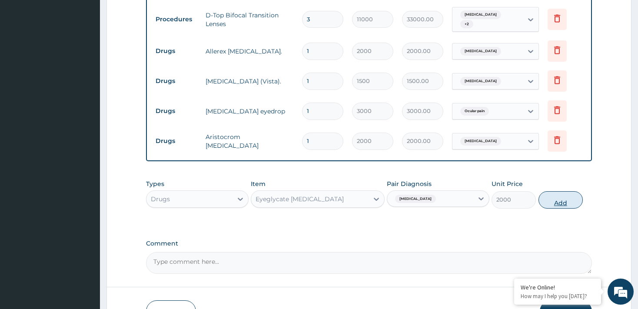
click at [552, 191] on button "Add" at bounding box center [560, 199] width 45 height 17
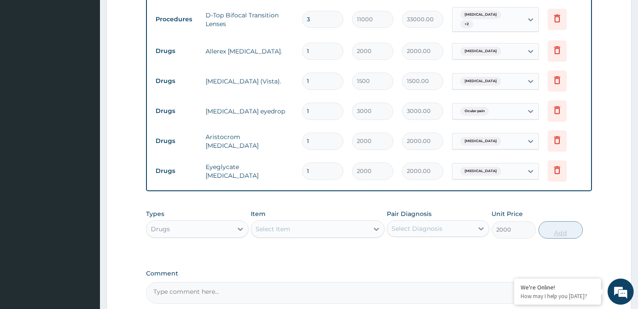
type input "0"
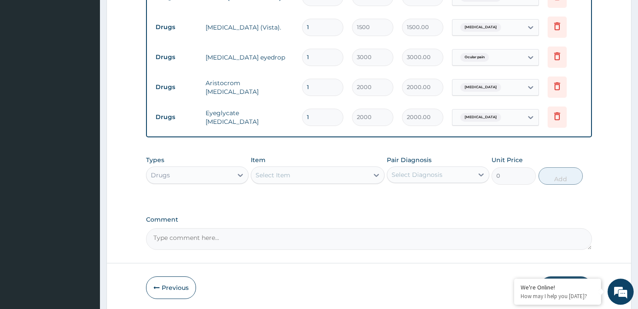
scroll to position [603, 0]
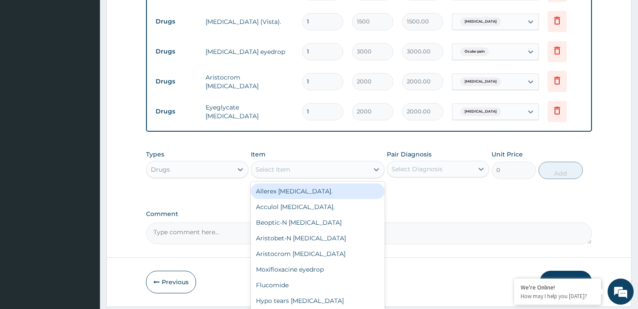
click at [325, 162] on div "Select Item" at bounding box center [309, 169] width 117 height 14
type input "TE"
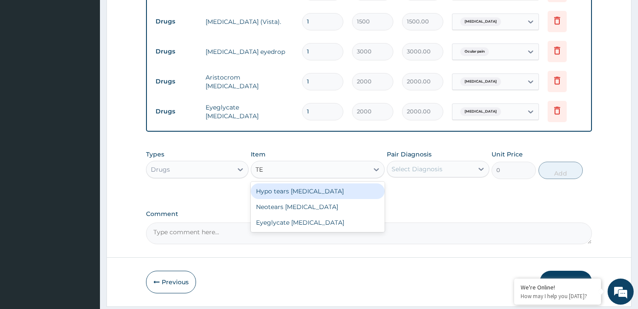
click at [330, 183] on div "Hypo tears [MEDICAL_DATA]" at bounding box center [318, 191] width 134 height 16
type input "3000"
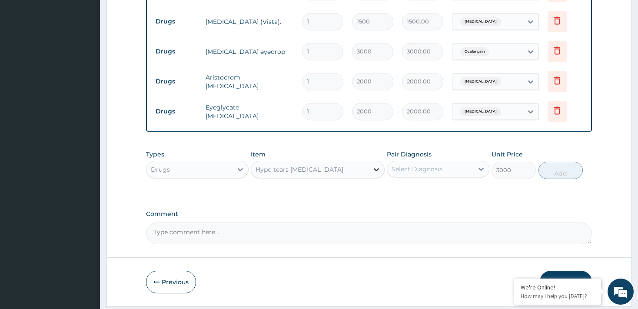
click at [376, 165] on icon at bounding box center [376, 169] width 9 height 9
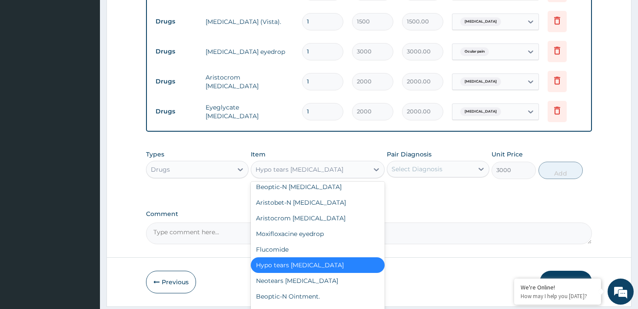
scroll to position [45, 0]
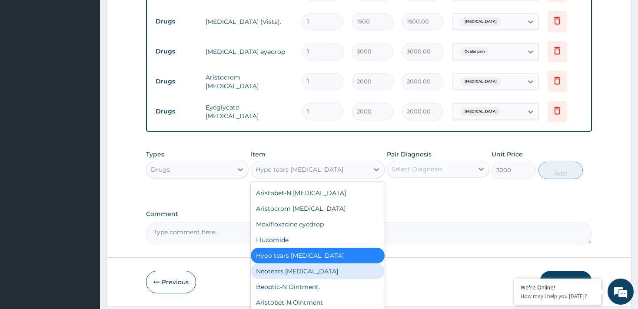
click at [351, 263] on div "Neotears [MEDICAL_DATA]" at bounding box center [318, 271] width 134 height 16
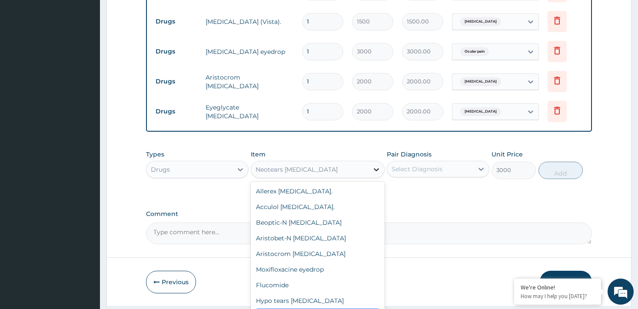
click at [374, 169] on icon at bounding box center [376, 170] width 5 height 3
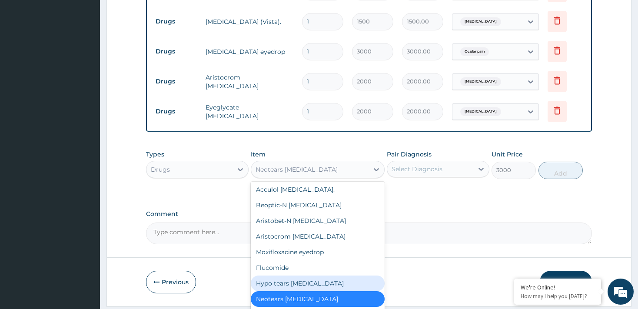
click at [329, 275] on div "Hypo tears [MEDICAL_DATA]" at bounding box center [318, 283] width 134 height 16
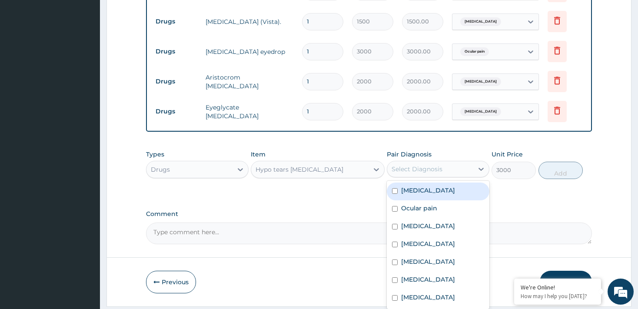
click at [448, 162] on div "Select Diagnosis" at bounding box center [430, 169] width 86 height 14
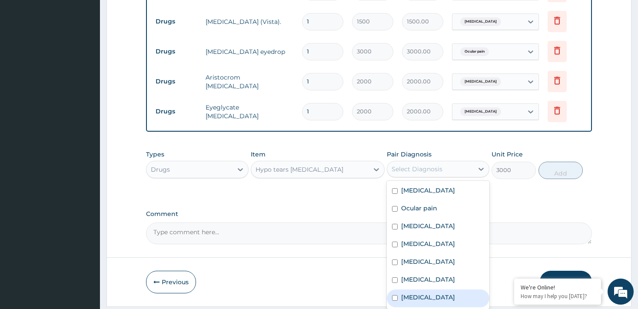
click at [394, 295] on input "checkbox" at bounding box center [395, 298] width 6 height 6
checkbox input "true"
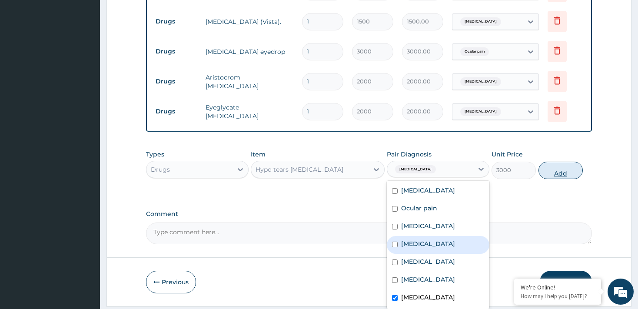
click at [567, 162] on button "Add" at bounding box center [560, 170] width 45 height 17
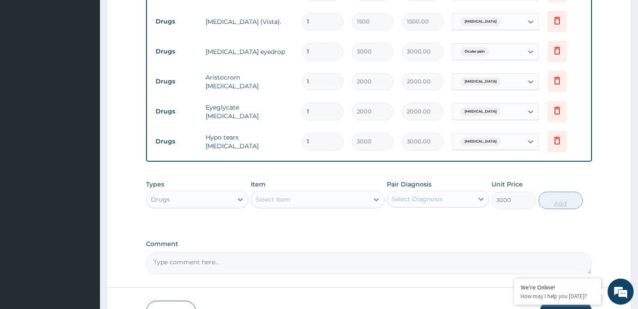
type input "0"
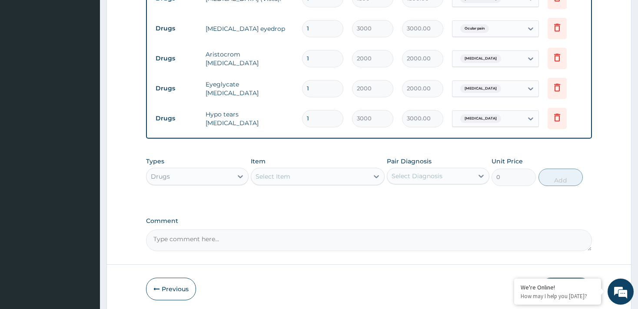
scroll to position [633, 0]
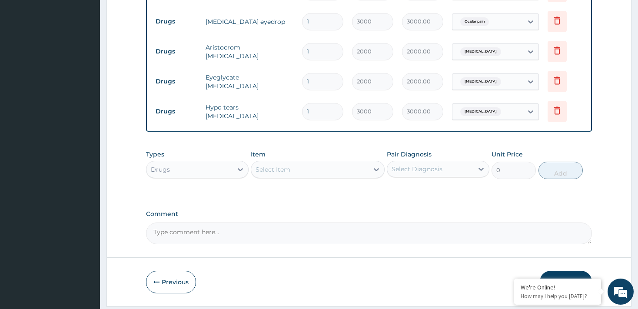
click at [565, 271] on button "Submit" at bounding box center [566, 282] width 52 height 23
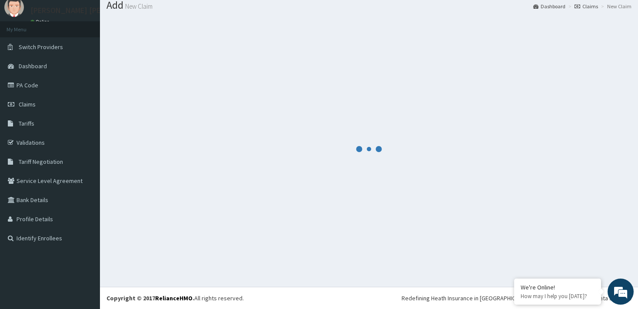
scroll to position [28, 0]
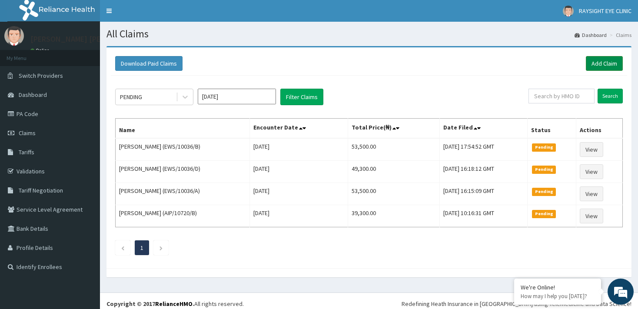
click at [595, 65] on link "Add Claim" at bounding box center [604, 63] width 37 height 15
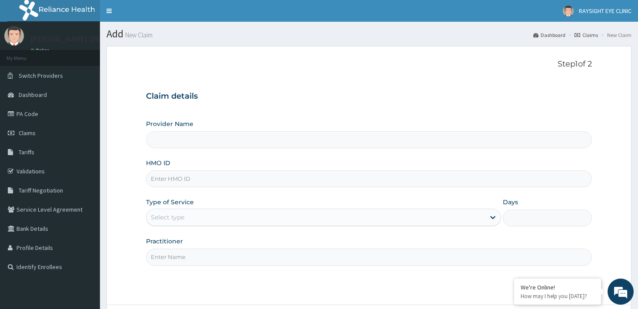
type input "RaySight Eye Clinic"
click at [403, 175] on input "HMO ID" at bounding box center [368, 178] width 445 height 17
type input "E"
type input "NIT/10036/C"
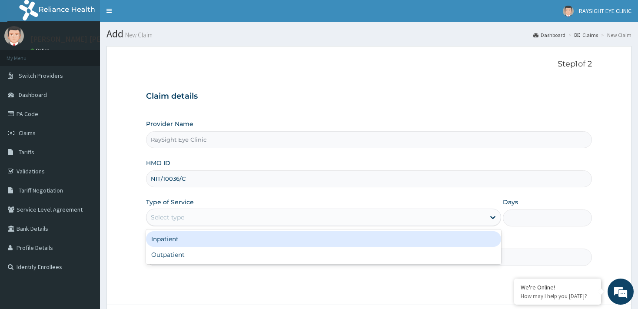
click at [367, 223] on div "Select type" at bounding box center [315, 217] width 338 height 14
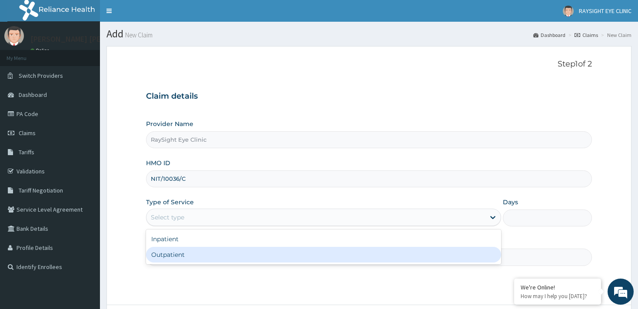
click at [314, 257] on div "Outpatient" at bounding box center [323, 255] width 355 height 16
type input "1"
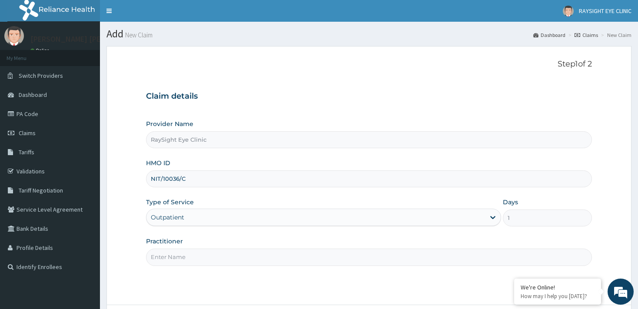
click at [295, 256] on input "Practitioner" at bounding box center [368, 256] width 445 height 17
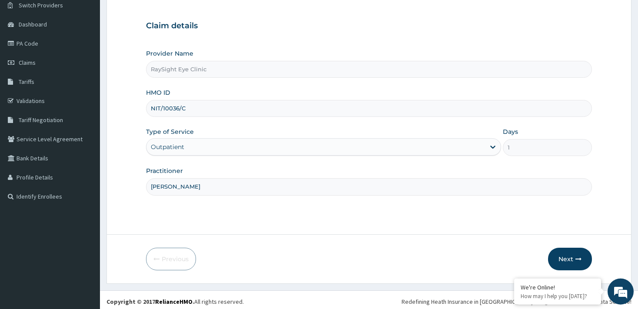
scroll to position [73, 0]
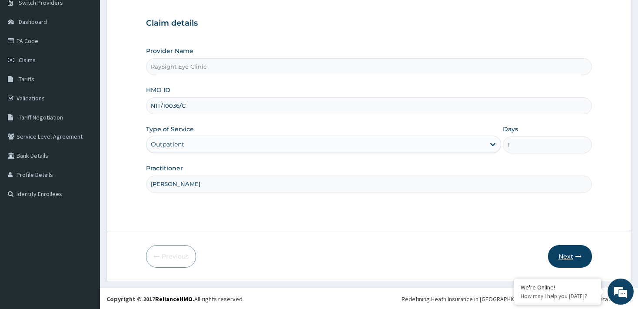
type input "[PERSON_NAME]"
click at [568, 255] on button "Next" at bounding box center [570, 256] width 44 height 23
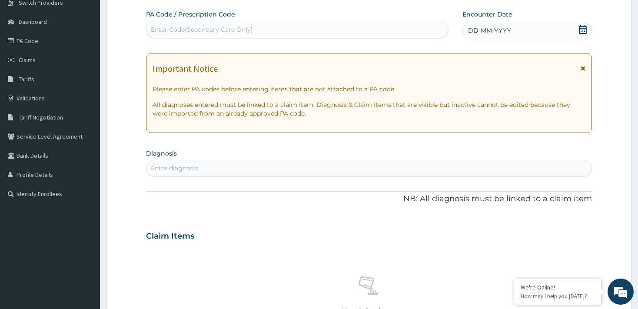
click at [333, 30] on div "Enter Code(Secondary Care Only)" at bounding box center [296, 30] width 301 height 14
type input "PA/54BE28"
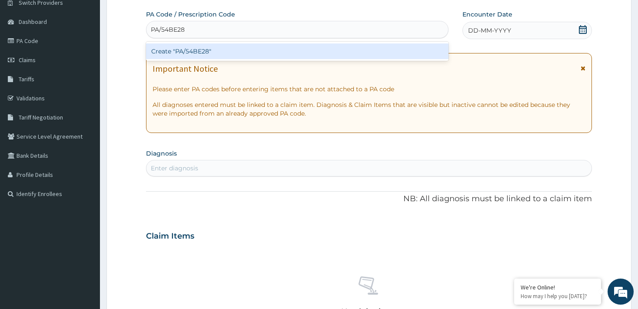
click at [314, 50] on div "Create "PA/54BE28"" at bounding box center [297, 51] width 302 height 16
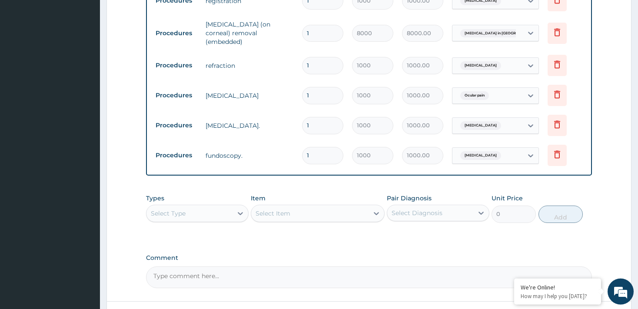
scroll to position [408, 0]
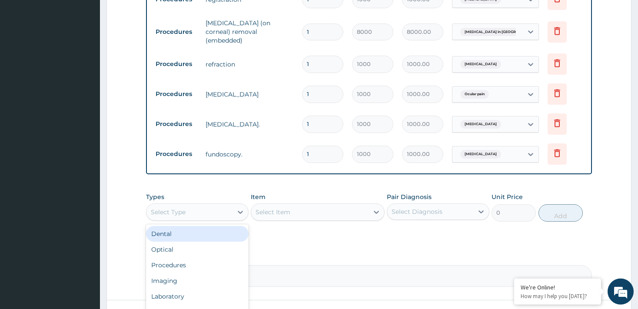
click at [218, 205] on div "Select Type" at bounding box center [189, 212] width 86 height 14
type input "P"
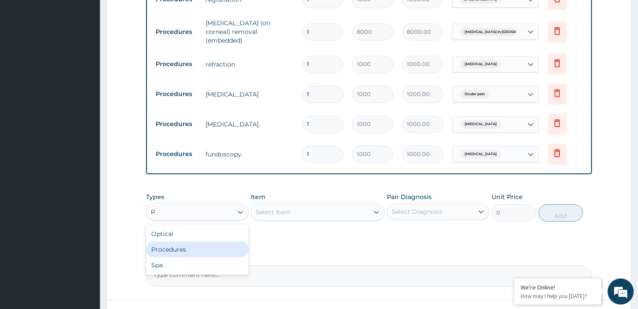
click at [209, 242] on div "Procedures" at bounding box center [197, 250] width 103 height 16
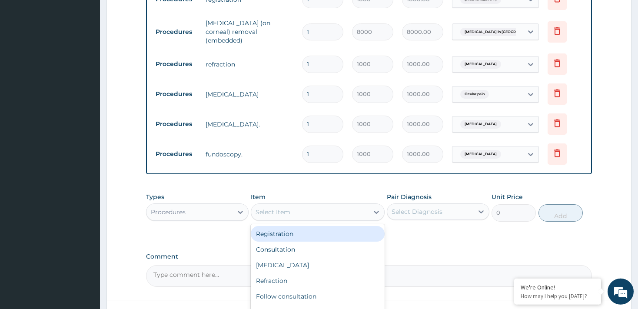
click at [284, 208] on div "Select Item" at bounding box center [272, 212] width 35 height 9
type input "LE"
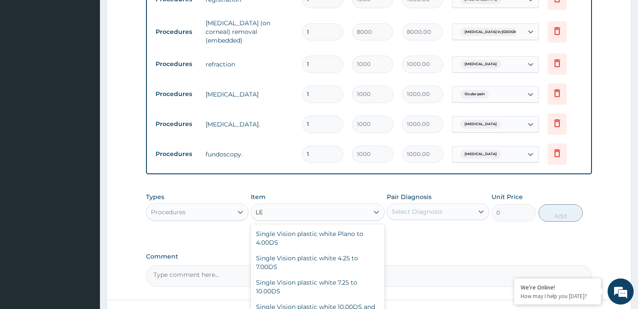
type input "8000"
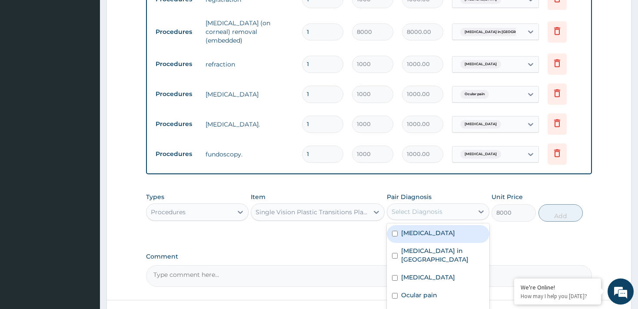
click at [464, 205] on div "Select Diagnosis" at bounding box center [430, 212] width 86 height 14
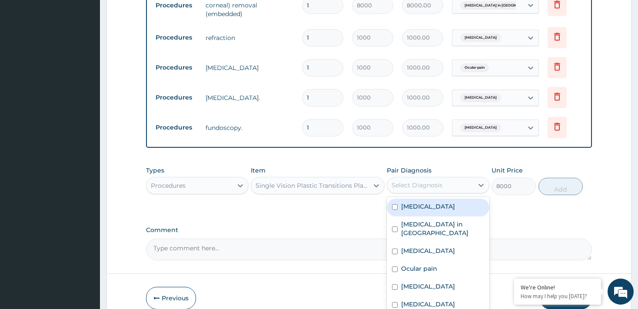
scroll to position [454, 0]
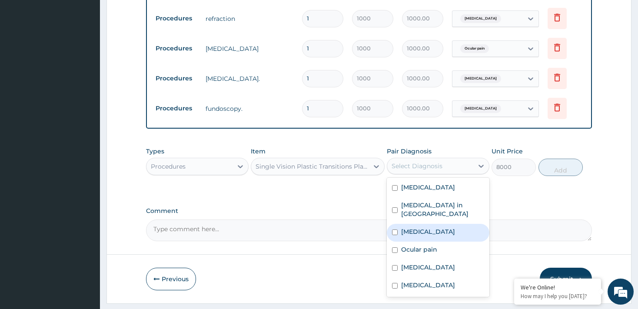
click at [395, 229] on input "checkbox" at bounding box center [395, 232] width 6 height 6
checkbox input "true"
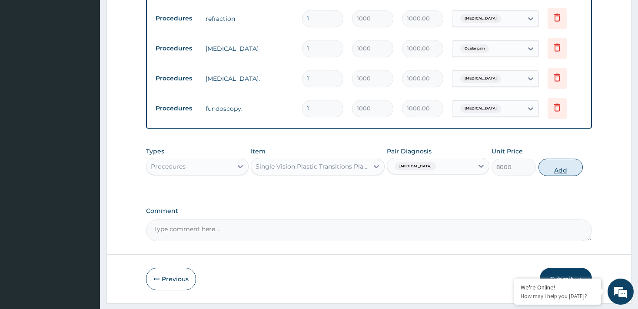
click at [546, 159] on button "Add" at bounding box center [560, 167] width 45 height 17
type input "0"
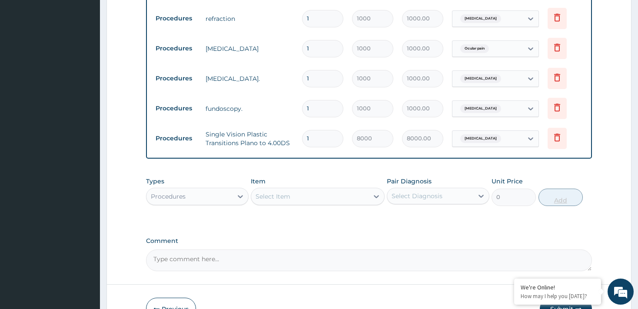
type input "0.00"
type input "4"
type input "32000.00"
type input "4"
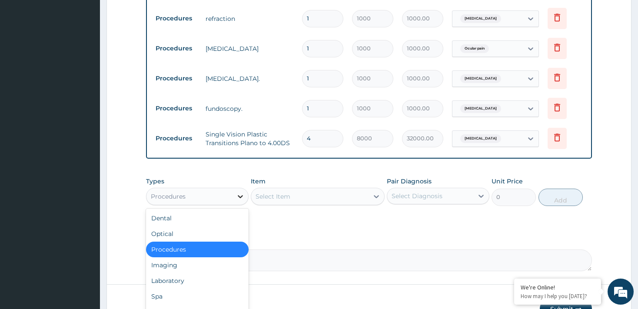
click at [238, 192] on icon at bounding box center [240, 196] width 9 height 9
click at [218, 304] on div "Drugs" at bounding box center [197, 312] width 103 height 16
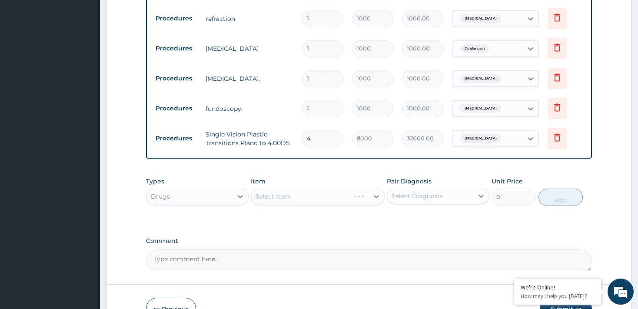
click at [313, 188] on div "Select Item" at bounding box center [318, 196] width 134 height 17
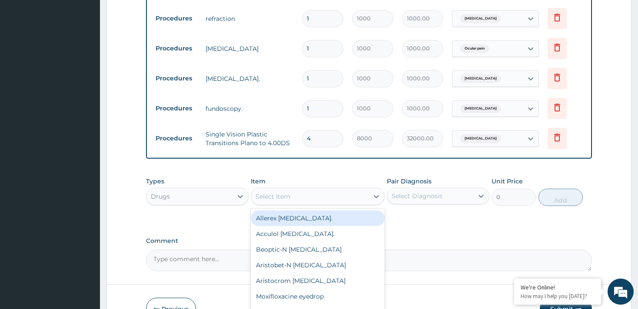
click at [313, 189] on div "Select Item" at bounding box center [309, 196] width 117 height 14
type input "CI"
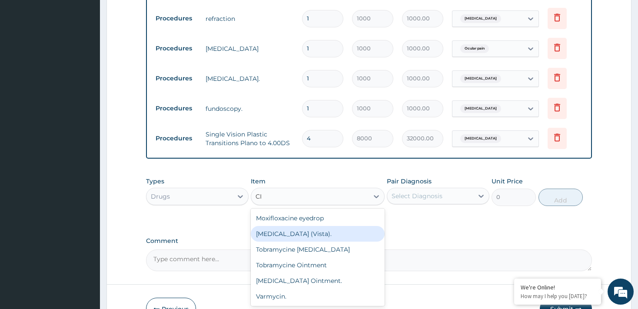
click at [299, 226] on div "[MEDICAL_DATA] (Vista)." at bounding box center [318, 234] width 134 height 16
type input "1500"
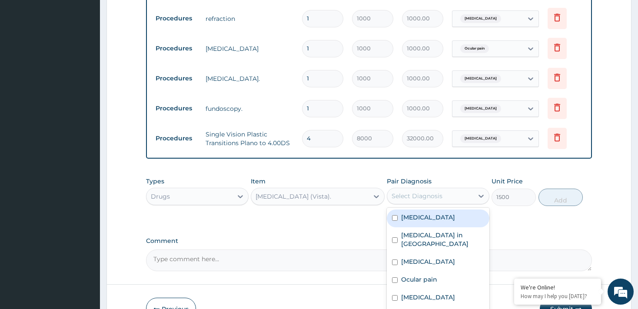
click at [426, 192] on div "Select Diagnosis" at bounding box center [416, 196] width 51 height 9
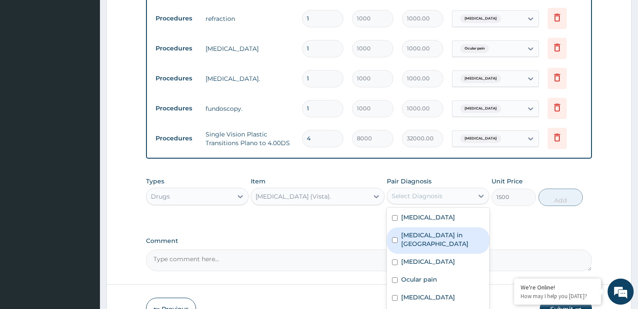
click at [394, 237] on input "checkbox" at bounding box center [395, 240] width 6 height 6
checkbox input "true"
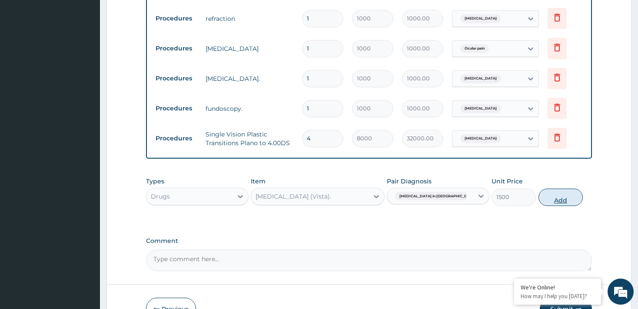
click at [570, 189] on button "Add" at bounding box center [560, 197] width 45 height 17
type input "0"
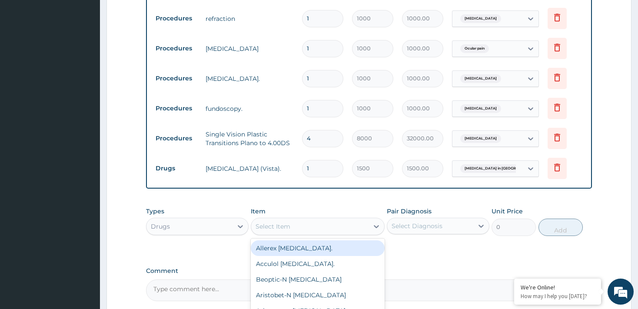
click at [347, 219] on div "Select Item" at bounding box center [309, 226] width 117 height 14
type input "NEP"
click at [337, 240] on div "[MEDICAL_DATA] eyedrop" at bounding box center [318, 248] width 134 height 16
type input "3000"
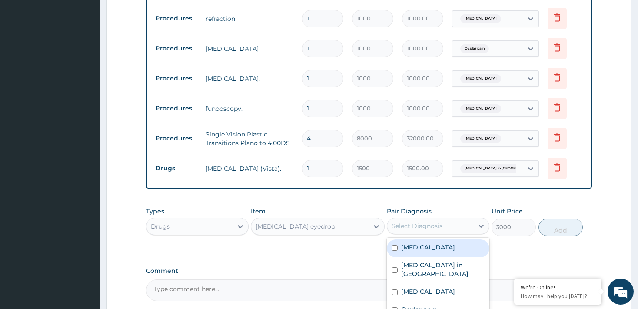
click at [425, 222] on div "Select Diagnosis" at bounding box center [416, 226] width 51 height 9
click at [395, 307] on input "checkbox" at bounding box center [395, 310] width 6 height 6
checkbox input "true"
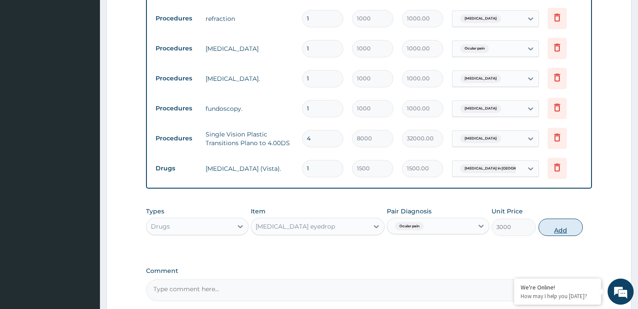
click at [561, 218] on button "Add" at bounding box center [560, 226] width 45 height 17
type input "0"
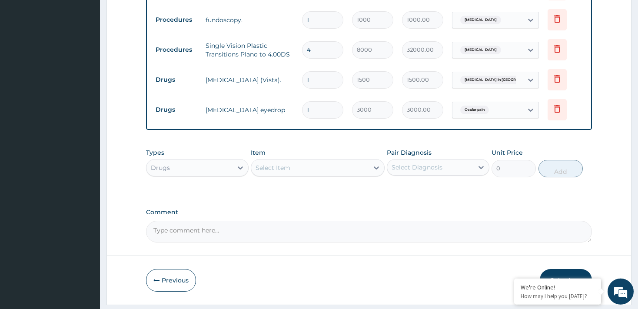
scroll to position [544, 0]
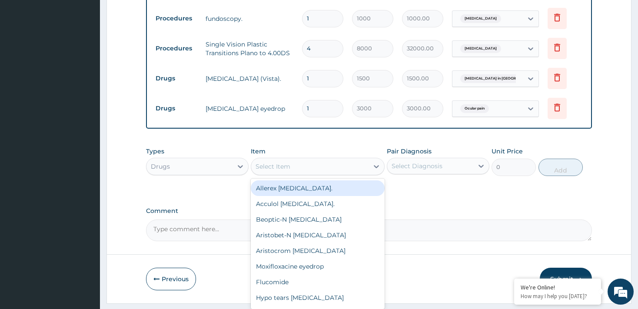
click at [331, 159] on div "Select Item" at bounding box center [309, 166] width 117 height 14
type input "G"
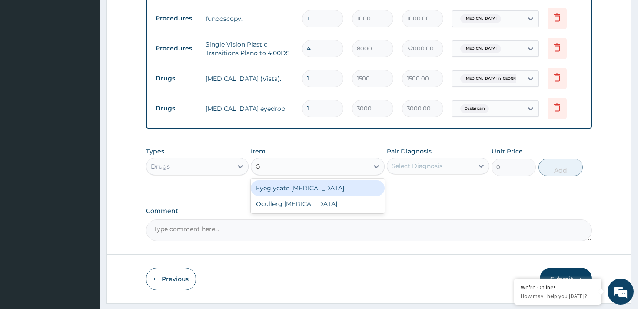
click at [318, 180] on div "Eyeglycate [MEDICAL_DATA]" at bounding box center [318, 188] width 134 height 16
type input "2000"
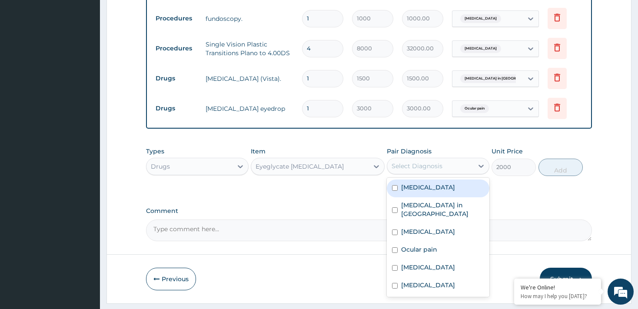
click at [423, 162] on div "Select Diagnosis" at bounding box center [416, 166] width 51 height 9
click at [395, 185] on input "checkbox" at bounding box center [395, 188] width 6 height 6
checkbox input "true"
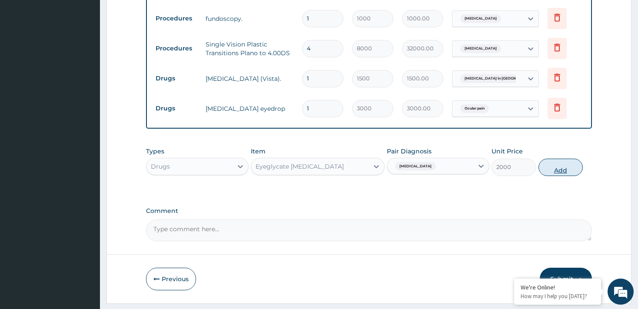
click at [549, 159] on button "Add" at bounding box center [560, 167] width 45 height 17
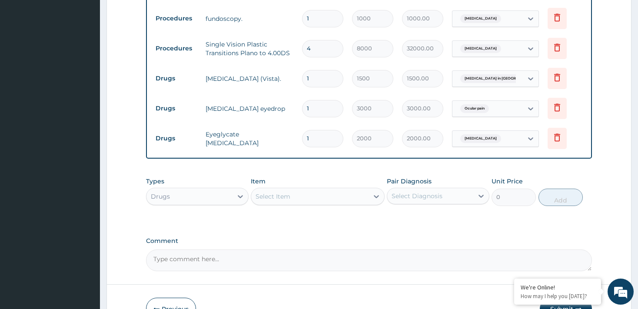
click at [356, 189] on div "Select Item" at bounding box center [309, 196] width 117 height 14
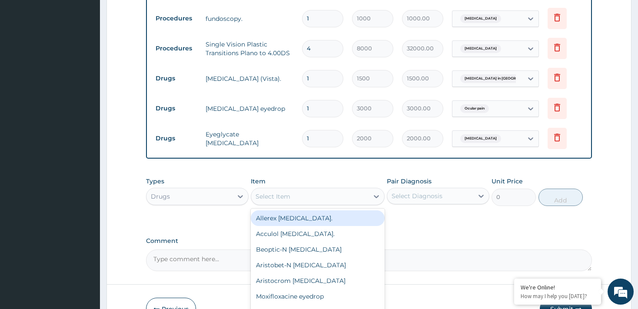
click at [331, 210] on div "Allerex [MEDICAL_DATA]." at bounding box center [318, 218] width 134 height 16
type input "2000"
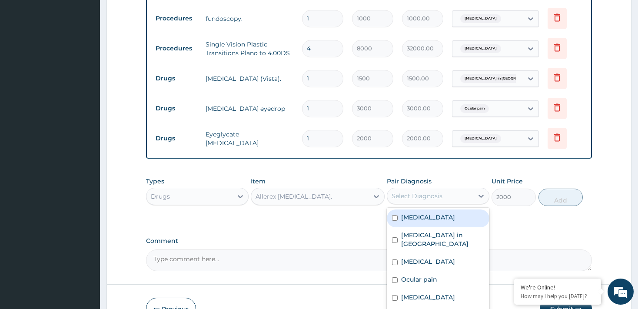
click at [422, 192] on div "Select Diagnosis" at bounding box center [416, 196] width 51 height 9
click at [395, 215] on input "checkbox" at bounding box center [395, 218] width 6 height 6
checkbox input "true"
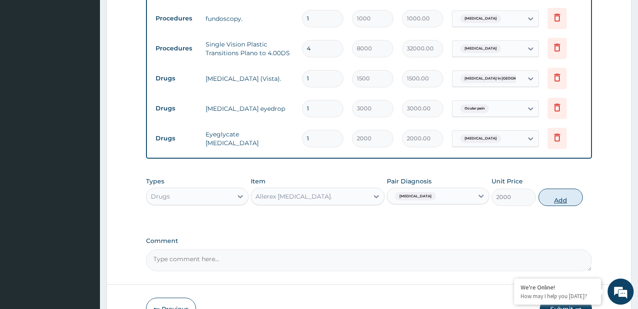
click at [561, 189] on button "Add" at bounding box center [560, 197] width 45 height 17
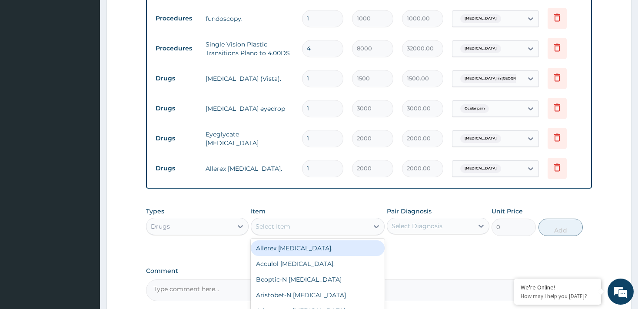
click at [363, 219] on div "Select Item" at bounding box center [309, 226] width 117 height 14
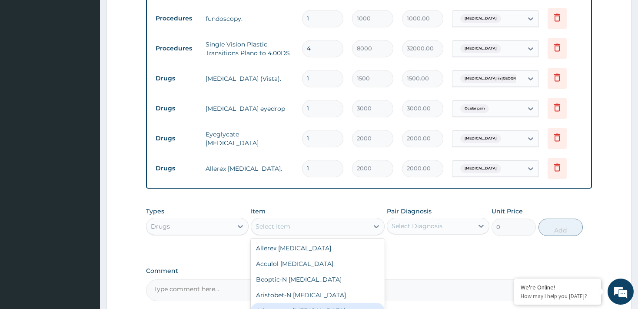
click at [332, 303] on div "Aristocrom [MEDICAL_DATA]" at bounding box center [318, 311] width 134 height 16
type input "2000"
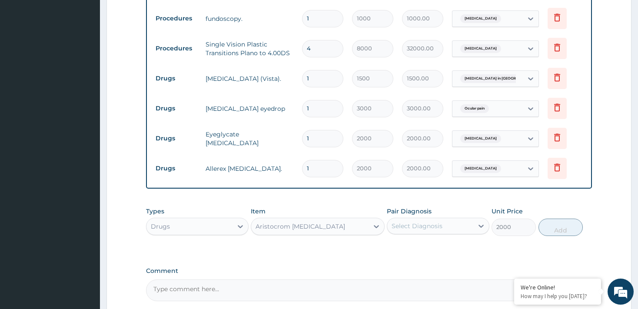
click at [425, 219] on div "Select Diagnosis" at bounding box center [430, 226] width 86 height 14
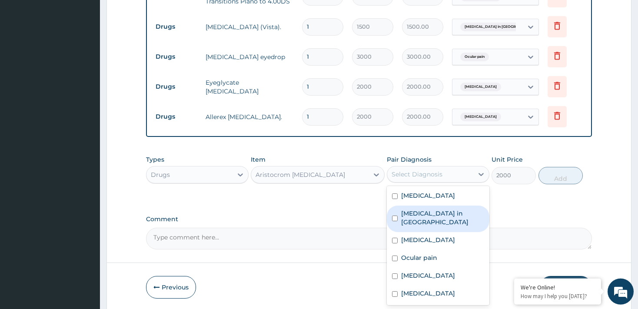
scroll to position [603, 0]
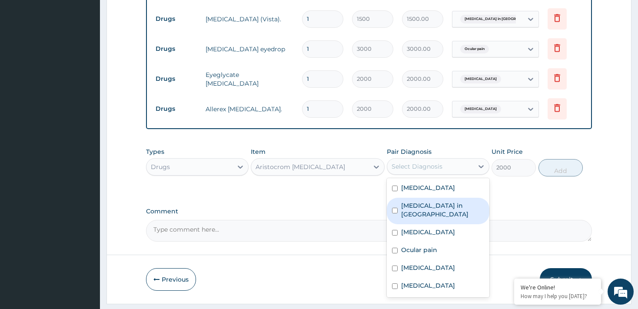
drag, startPoint x: 641, startPoint y: 305, endPoint x: 442, endPoint y: 284, distance: 200.1
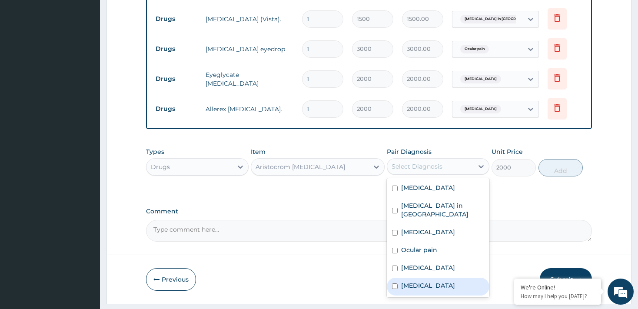
click at [396, 283] on input "checkbox" at bounding box center [395, 286] width 6 height 6
checkbox input "true"
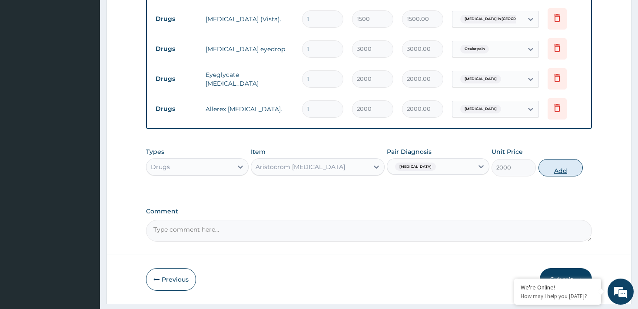
click at [567, 159] on button "Add" at bounding box center [560, 167] width 45 height 17
type input "0"
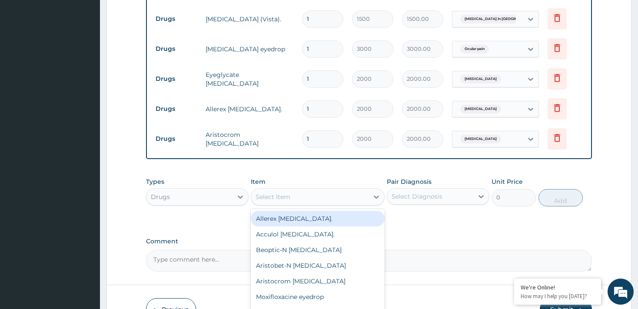
click at [329, 190] on div "Select Item" at bounding box center [309, 197] width 117 height 14
type input "TO"
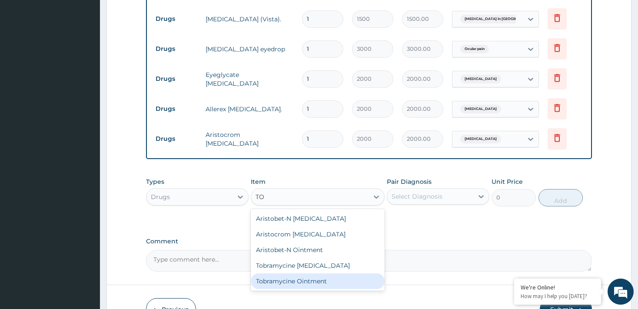
click at [312, 273] on div "Tobramycine Ointment" at bounding box center [318, 281] width 134 height 16
type input "1800"
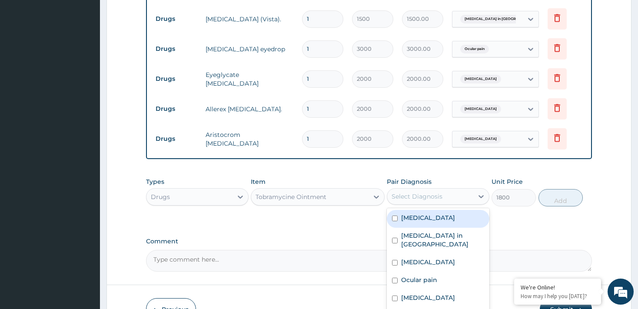
click at [414, 192] on div "Select Diagnosis" at bounding box center [416, 196] width 51 height 9
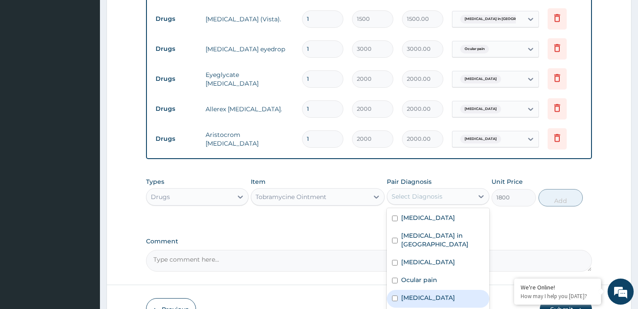
click at [395, 295] on input "checkbox" at bounding box center [395, 298] width 6 height 6
checkbox input "true"
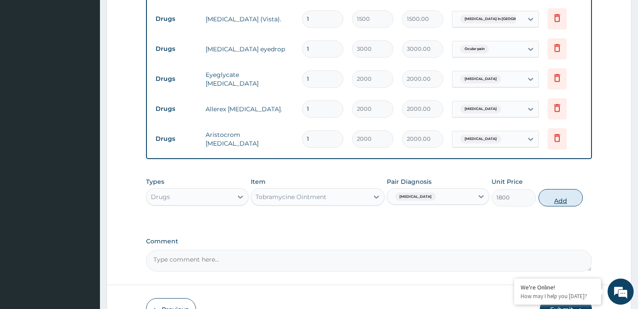
click at [567, 189] on button "Add" at bounding box center [560, 197] width 45 height 17
type input "0"
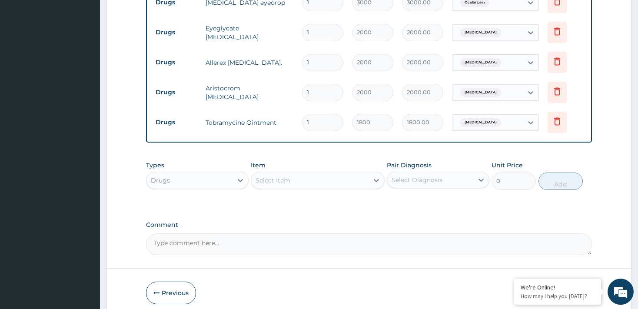
scroll to position [663, 0]
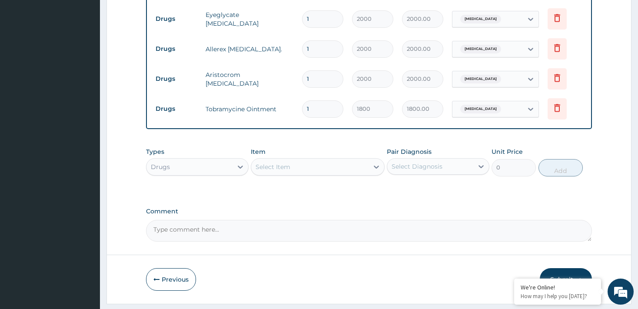
click at [567, 268] on button "Submit" at bounding box center [566, 279] width 52 height 23
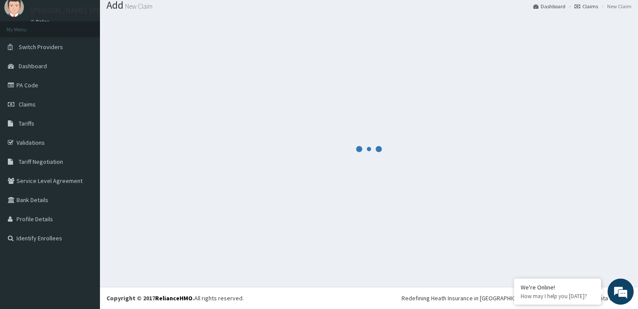
scroll to position [28, 0]
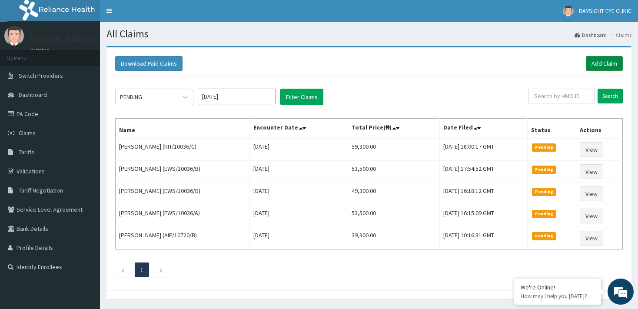
click at [602, 65] on link "Add Claim" at bounding box center [604, 63] width 37 height 15
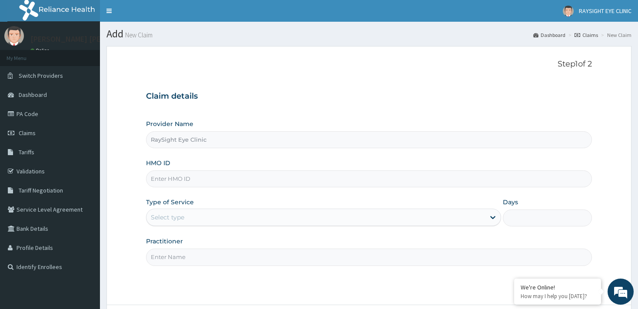
type input "RaySight Eye Clinic"
click at [445, 184] on input "HMO ID" at bounding box center [368, 178] width 445 height 17
type input "EWS/10036/C"
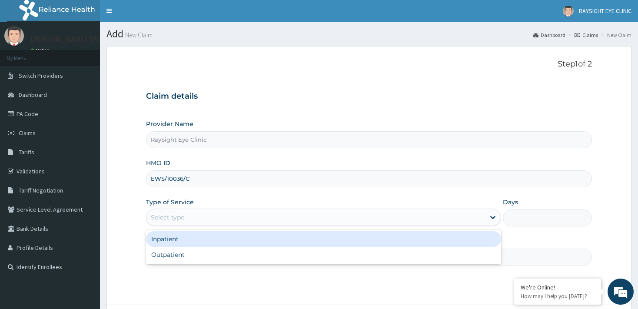
click at [385, 213] on div "Select type" at bounding box center [315, 217] width 338 height 14
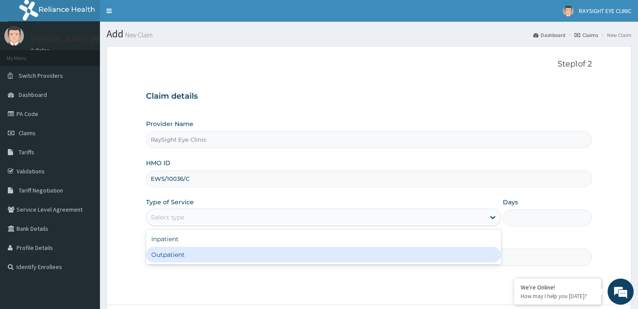
click at [337, 251] on div "Outpatient" at bounding box center [323, 255] width 355 height 16
type input "1"
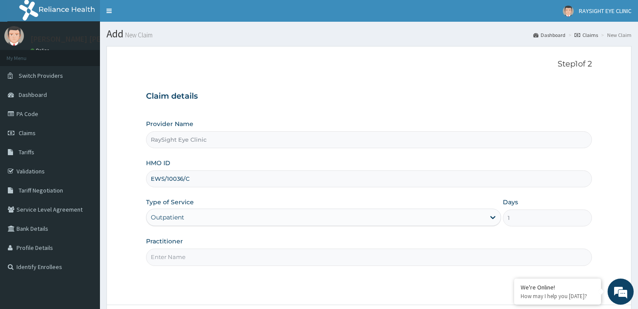
click at [299, 261] on input "Practitioner" at bounding box center [368, 256] width 445 height 17
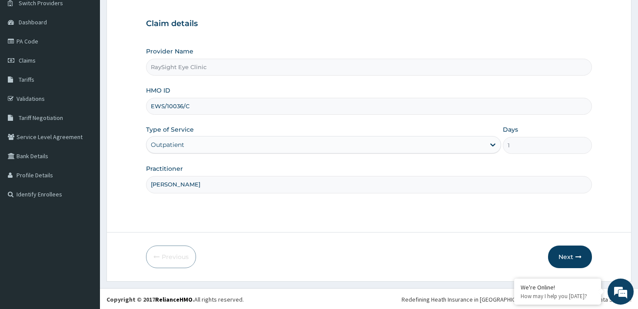
scroll to position [73, 0]
type input "[PERSON_NAME]"
click at [568, 258] on button "Next" at bounding box center [570, 256] width 44 height 23
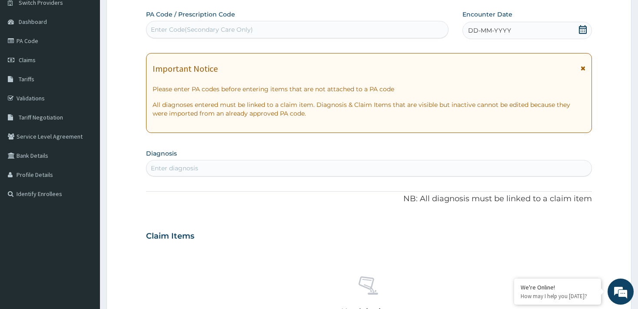
click at [360, 31] on div "Enter Code(Secondary Care Only)" at bounding box center [296, 30] width 301 height 14
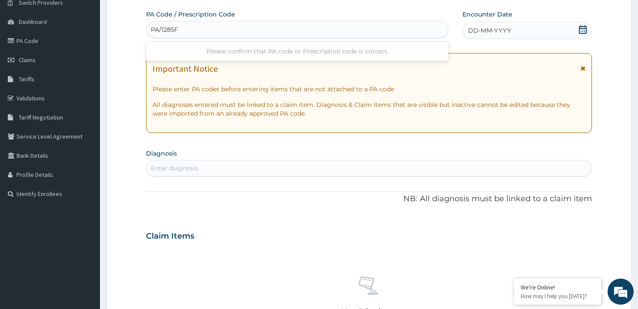
type input "PA/1285F9"
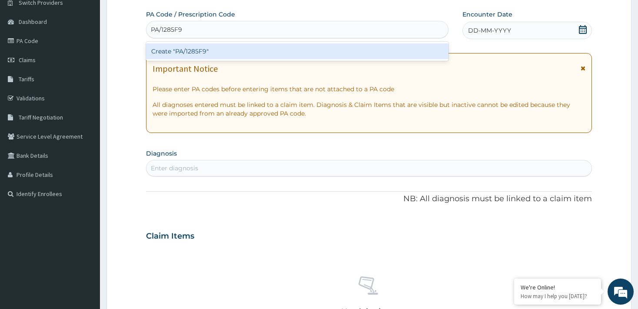
click at [358, 49] on div "Create "PA/1285F9"" at bounding box center [297, 51] width 302 height 16
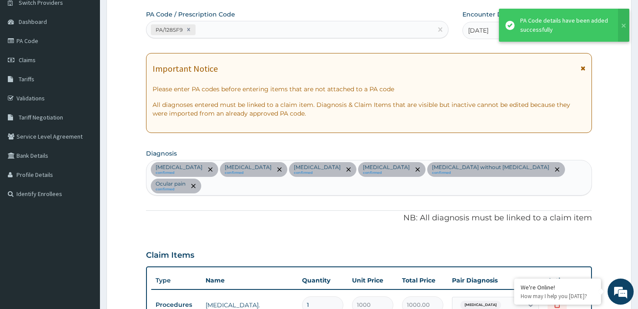
scroll to position [371, 0]
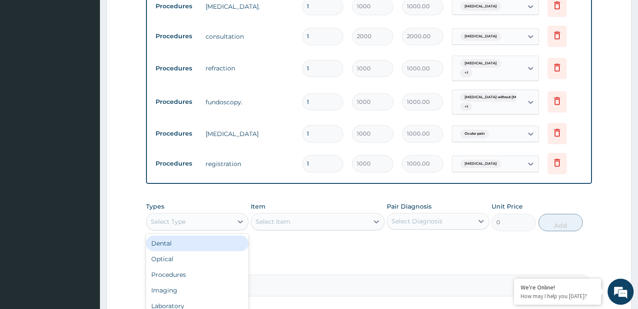
click at [201, 215] on div "Select Type" at bounding box center [189, 222] width 86 height 14
type input "P"
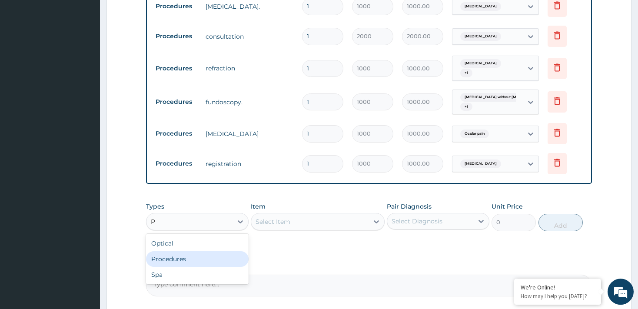
click at [190, 251] on div "Procedures" at bounding box center [197, 259] width 103 height 16
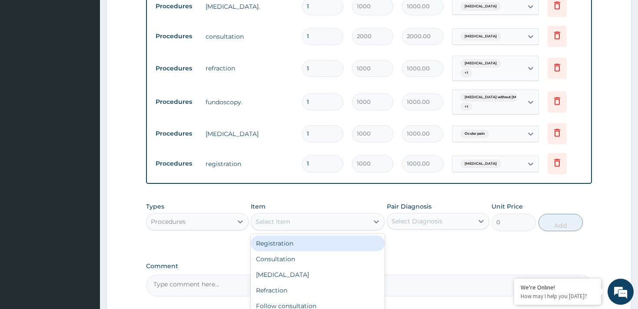
click at [286, 219] on div "Select Item" at bounding box center [318, 221] width 134 height 17
type input "LE"
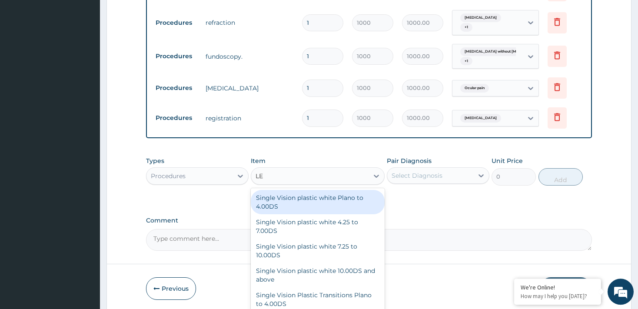
scroll to position [440, 0]
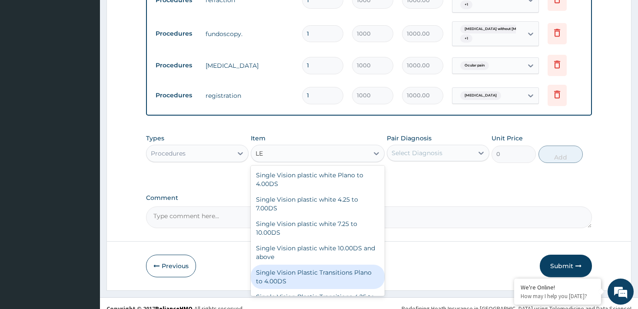
click at [354, 265] on div "Single Vision Plastic Transitions Plano to 4.00DS" at bounding box center [318, 277] width 134 height 24
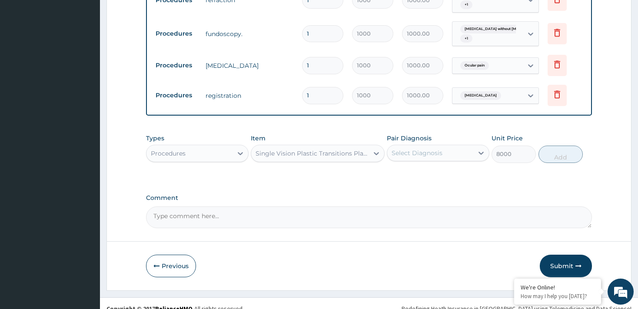
type input "8000"
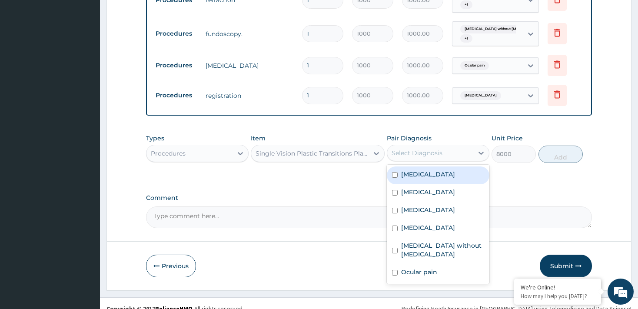
click at [471, 146] on div "Select Diagnosis" at bounding box center [430, 153] width 86 height 14
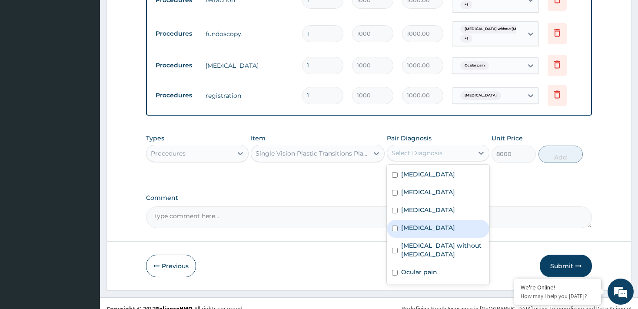
click at [393, 225] on input "checkbox" at bounding box center [395, 228] width 6 height 6
checkbox input "true"
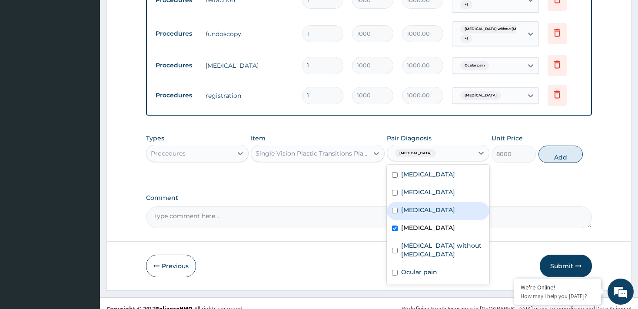
click at [395, 208] on input "checkbox" at bounding box center [395, 211] width 6 height 6
checkbox input "true"
click at [559, 146] on button "Add" at bounding box center [560, 154] width 45 height 17
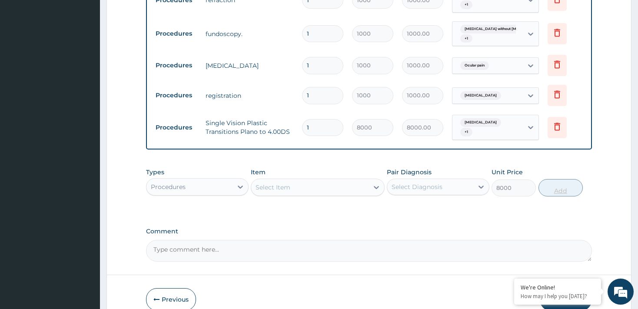
type input "0"
type input "0.00"
type input "4"
type input "32000.00"
type input "4"
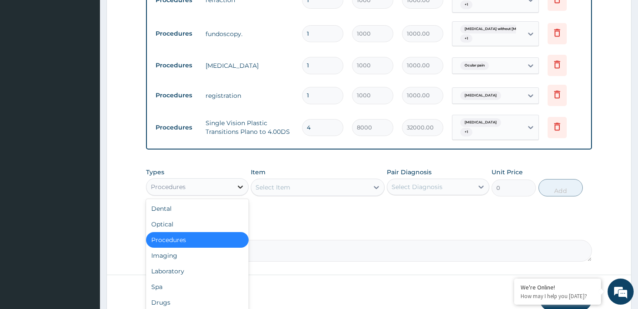
click at [241, 182] on icon at bounding box center [240, 186] width 9 height 9
click at [223, 295] on div "Drugs" at bounding box center [197, 303] width 103 height 16
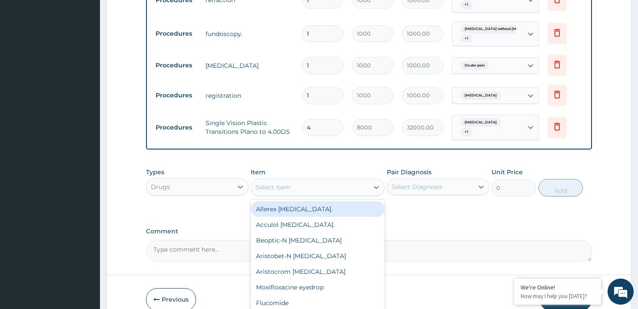
click at [325, 180] on div "Select Item" at bounding box center [309, 187] width 117 height 14
click at [324, 201] on div "Allerex [MEDICAL_DATA]." at bounding box center [318, 209] width 134 height 16
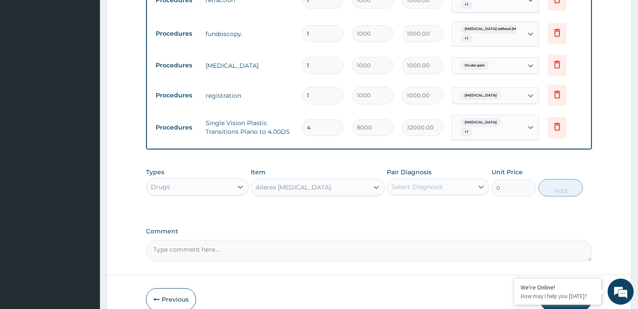
type input "2000"
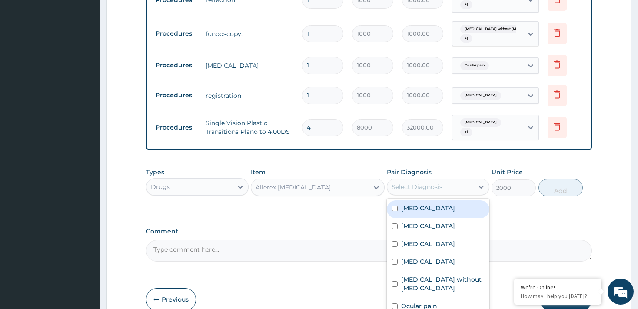
click at [411, 182] on div "Select Diagnosis" at bounding box center [416, 186] width 51 height 9
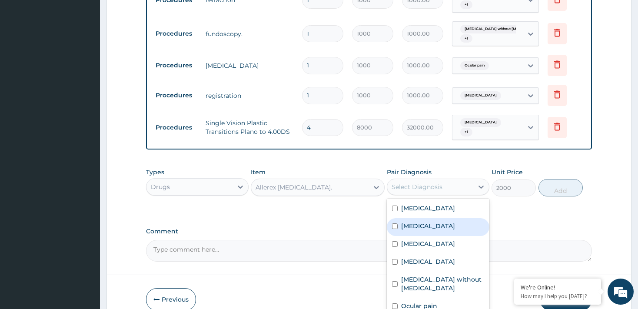
click at [393, 223] on input "checkbox" at bounding box center [395, 226] width 6 height 6
checkbox input "true"
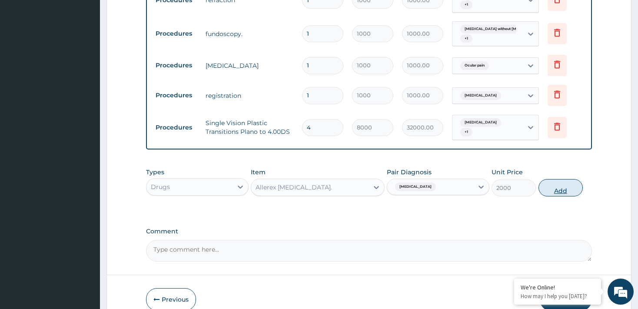
click at [560, 179] on button "Add" at bounding box center [560, 187] width 45 height 17
type input "0"
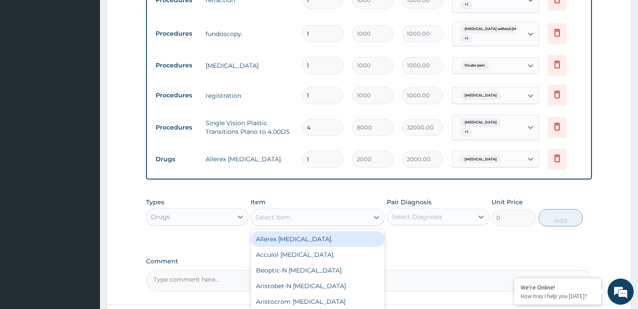
click at [341, 210] on div "Select Item" at bounding box center [309, 217] width 117 height 14
type input "NE"
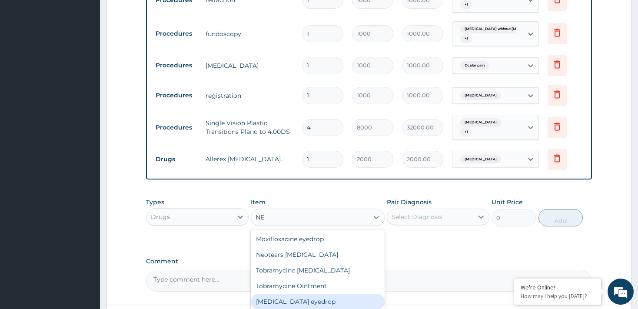
click at [324, 294] on div "[MEDICAL_DATA] eyedrop" at bounding box center [318, 302] width 134 height 16
type input "3000"
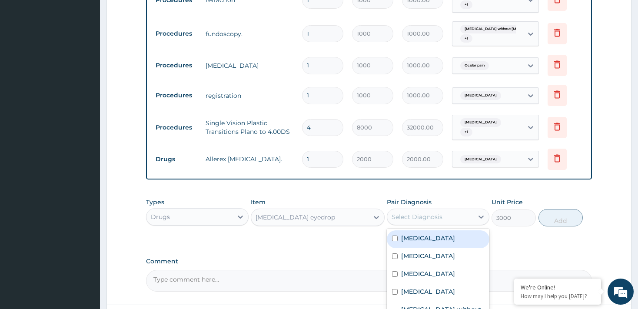
click at [425, 212] on div "Select Diagnosis" at bounding box center [416, 216] width 51 height 9
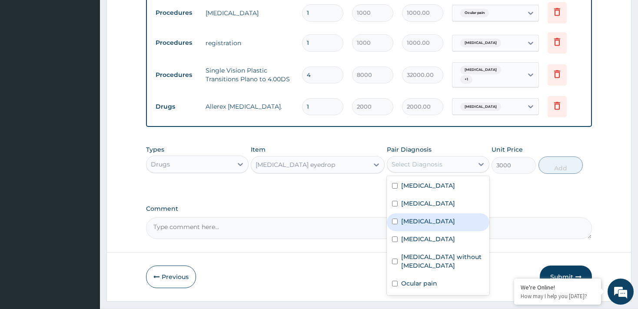
scroll to position [500, 0]
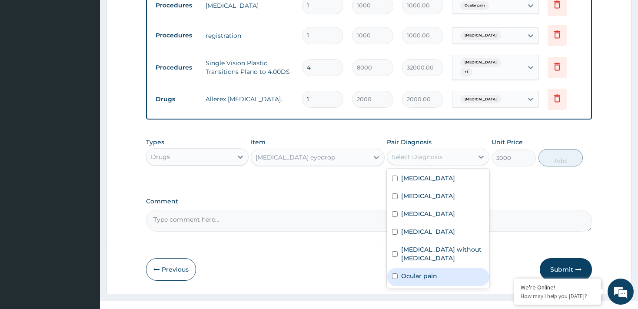
click at [395, 273] on input "checkbox" at bounding box center [395, 276] width 6 height 6
checkbox input "true"
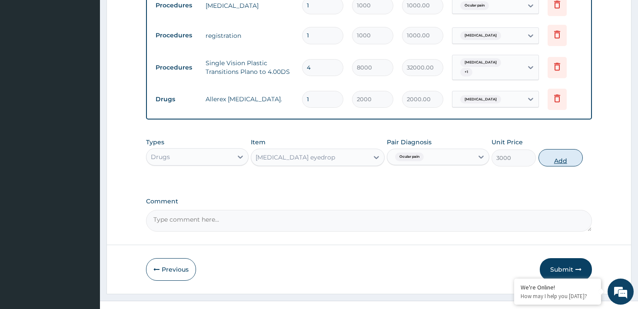
click at [563, 149] on button "Add" at bounding box center [560, 157] width 45 height 17
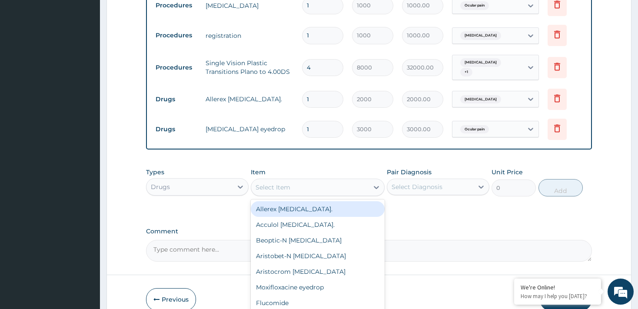
click at [319, 180] on div "Select Item" at bounding box center [309, 187] width 117 height 14
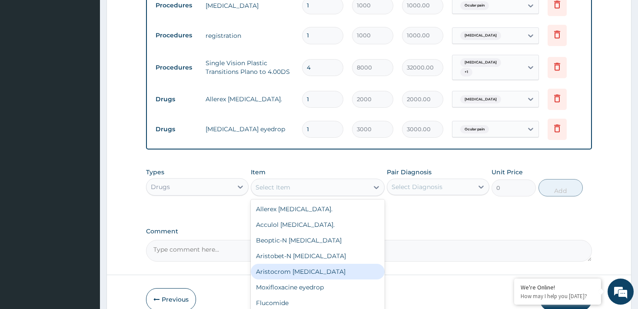
click at [327, 264] on div "Aristocrom [MEDICAL_DATA]" at bounding box center [318, 272] width 134 height 16
type input "2000"
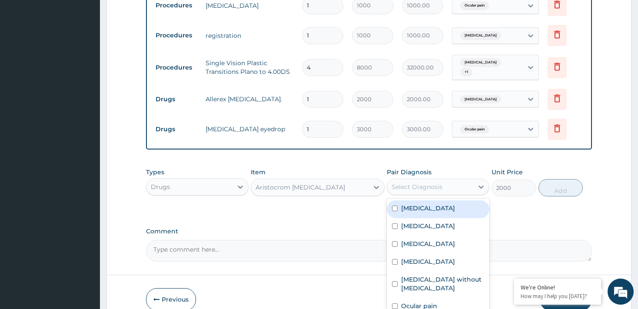
click at [438, 182] on div "Select Diagnosis" at bounding box center [416, 186] width 51 height 9
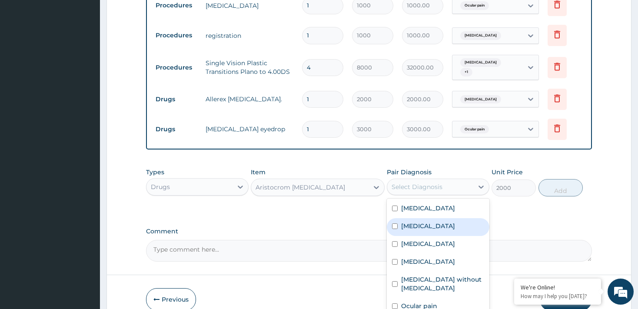
click at [396, 223] on input "checkbox" at bounding box center [395, 226] width 6 height 6
checkbox input "true"
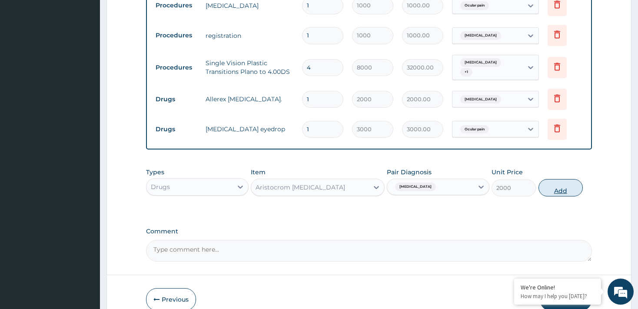
click at [559, 179] on button "Add" at bounding box center [560, 187] width 45 height 17
type input "0"
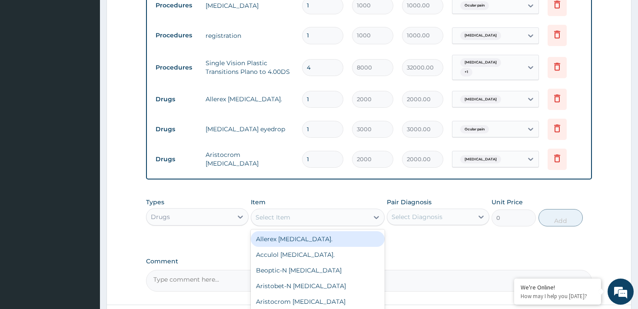
click at [358, 210] on div "Select Item" at bounding box center [309, 217] width 117 height 14
type input "CI"
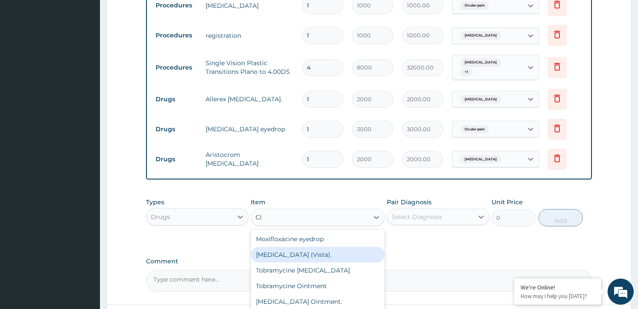
click at [328, 247] on div "[MEDICAL_DATA] (Vista)." at bounding box center [318, 255] width 134 height 16
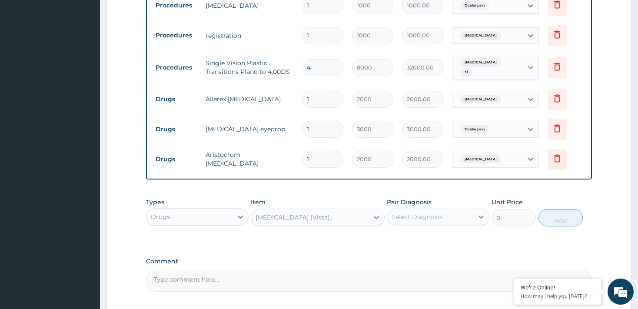
type input "1500"
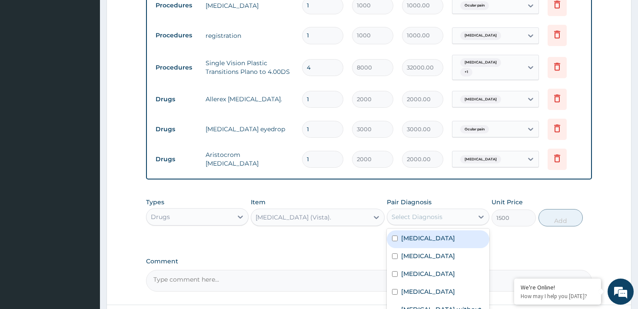
click at [411, 212] on div "Select Diagnosis" at bounding box center [416, 216] width 51 height 9
click at [395, 235] on input "checkbox" at bounding box center [395, 238] width 6 height 6
checkbox input "true"
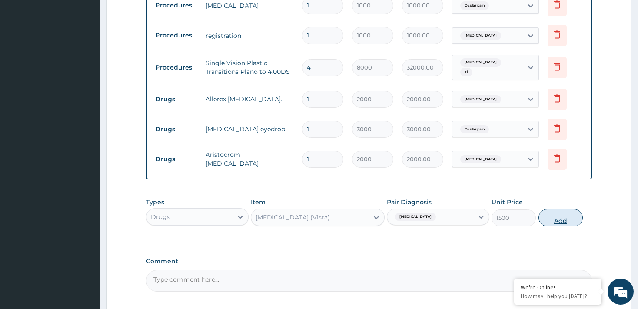
click at [567, 209] on button "Add" at bounding box center [560, 217] width 45 height 17
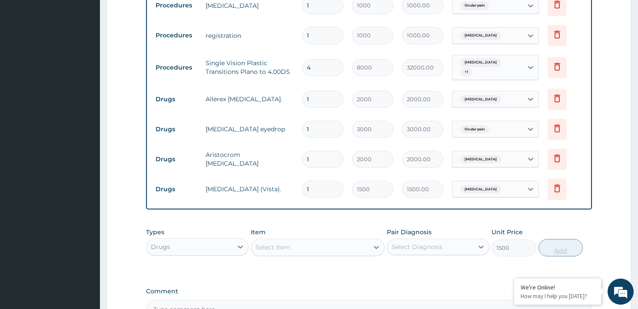
type input "0"
click at [359, 240] on div "Select Item" at bounding box center [309, 247] width 117 height 14
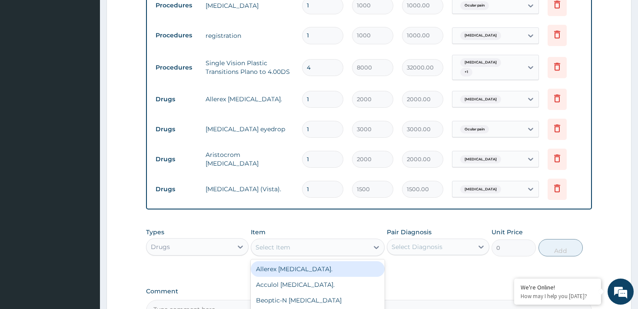
type input "G"
click at [329, 261] on div "Eyeglycate [MEDICAL_DATA]" at bounding box center [318, 269] width 134 height 16
type input "2000"
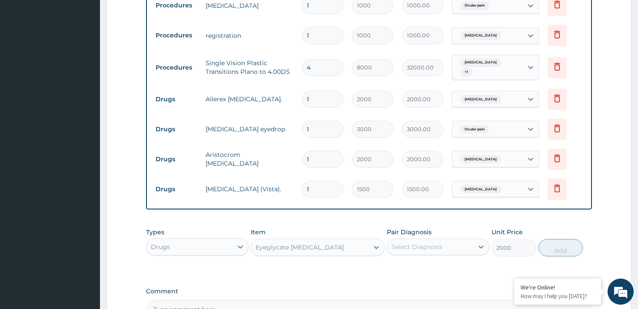
click at [432, 242] on div "Select Diagnosis" at bounding box center [416, 246] width 51 height 9
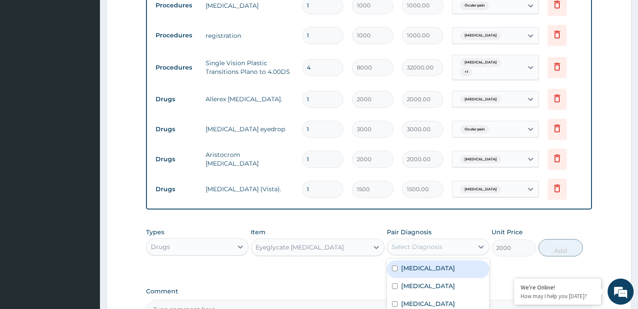
click at [395, 265] on input "checkbox" at bounding box center [395, 268] width 6 height 6
checkbox input "true"
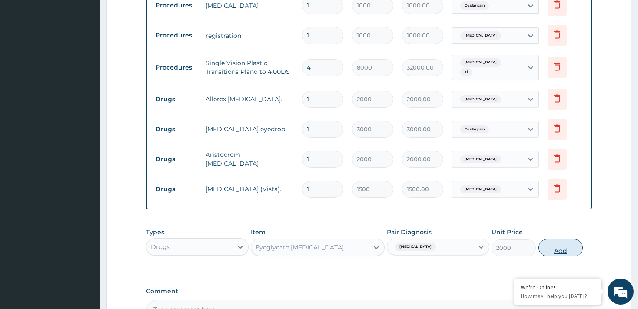
click at [554, 239] on button "Add" at bounding box center [560, 247] width 45 height 17
type input "0"
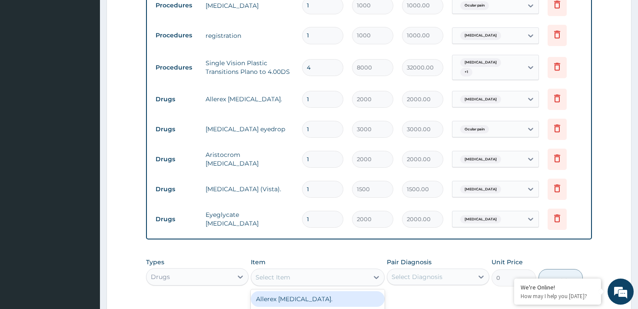
click at [359, 270] on div "Select Item" at bounding box center [309, 277] width 117 height 14
type input "TOB"
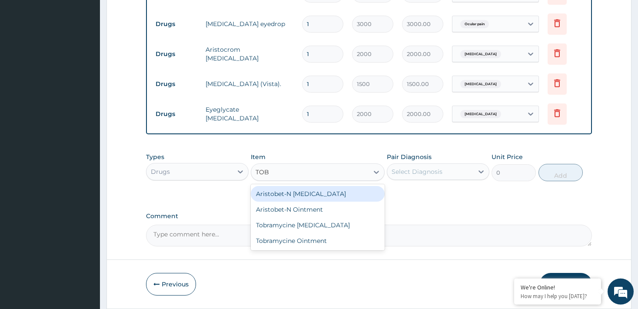
scroll to position [614, 0]
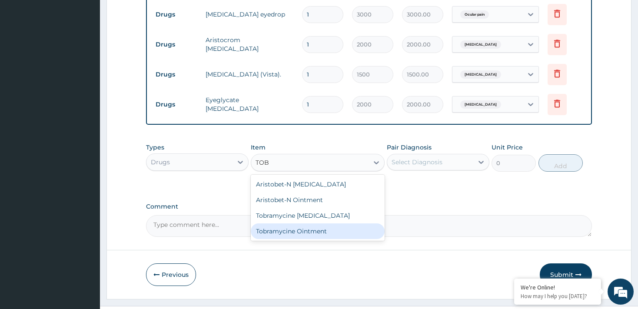
click at [356, 223] on div "Tobramycine Ointment" at bounding box center [318, 231] width 134 height 16
type input "1800"
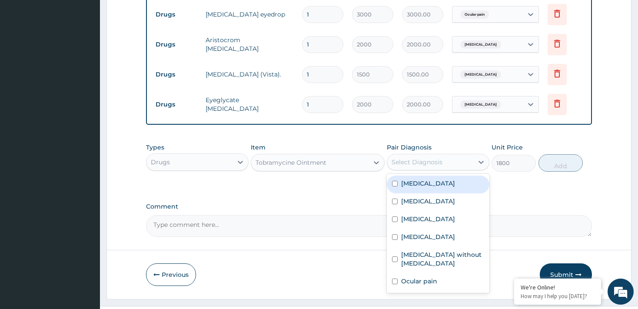
click at [435, 158] on div "Select Diagnosis" at bounding box center [416, 162] width 51 height 9
click at [395, 181] on input "checkbox" at bounding box center [395, 184] width 6 height 6
checkbox input "true"
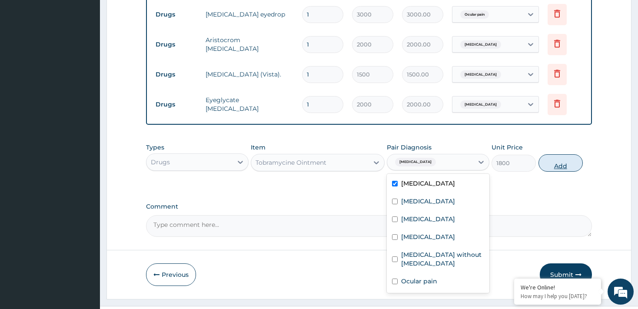
click at [557, 154] on button "Add" at bounding box center [560, 162] width 45 height 17
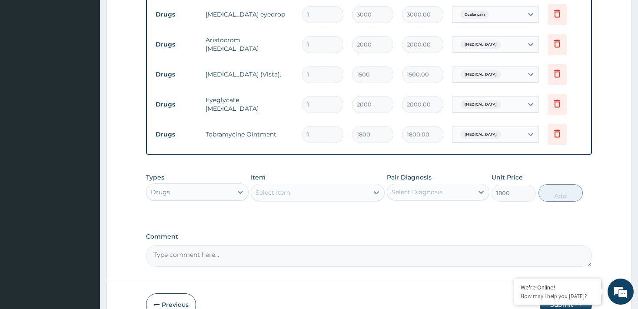
type input "0"
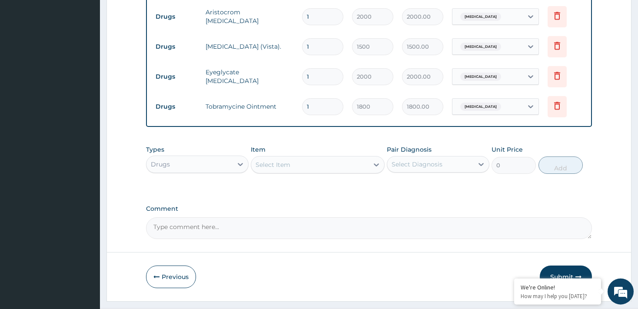
scroll to position [649, 0]
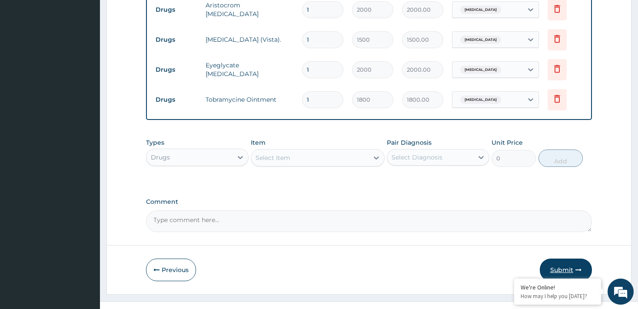
click at [567, 258] on button "Submit" at bounding box center [566, 269] width 52 height 23
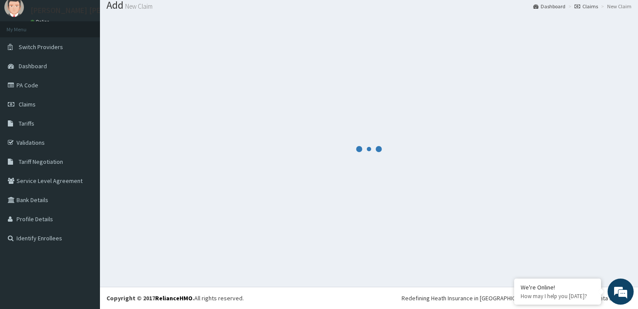
scroll to position [28, 0]
